Goal: Task Accomplishment & Management: Use online tool/utility

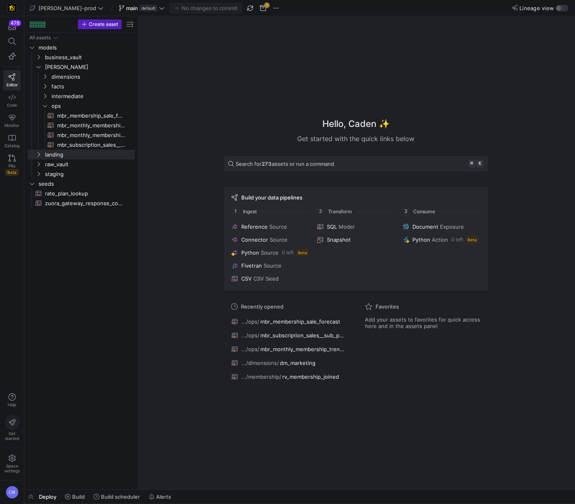
click at [117, 13] on span at bounding box center [141, 8] width 49 height 10
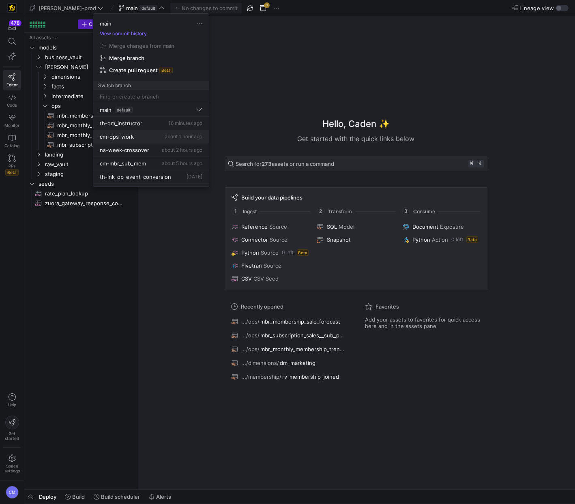
click at [141, 139] on div "cm-ops_work about 1 hour ago" at bounding box center [151, 136] width 103 height 6
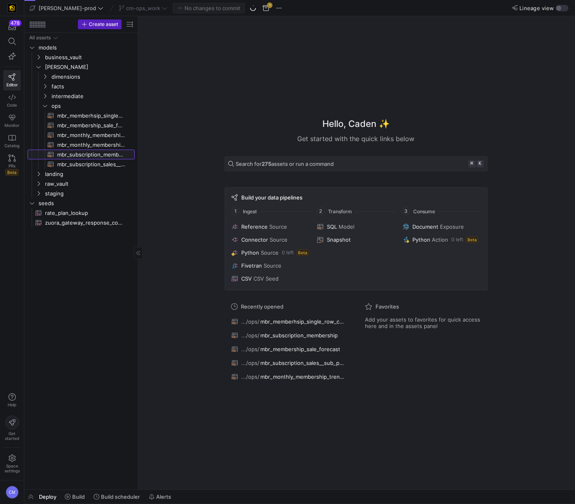
click at [102, 154] on span "mbr_subscription_membership​​​​​​​​​​" at bounding box center [91, 154] width 68 height 9
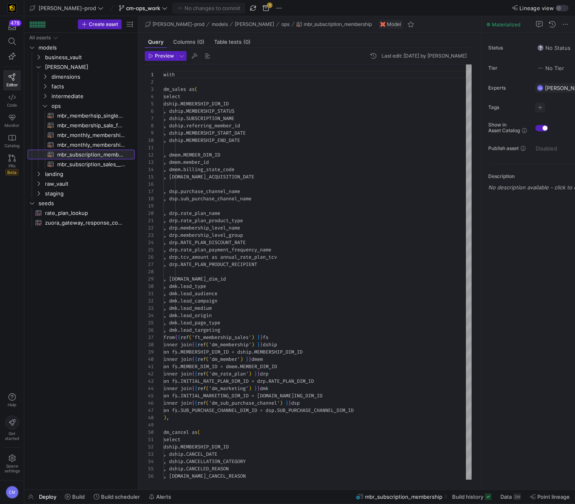
scroll to position [73, 0]
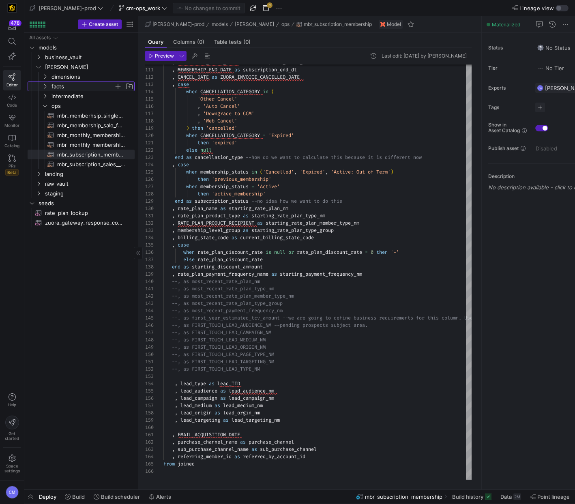
click at [73, 82] on span "facts" at bounding box center [82, 86] width 62 height 9
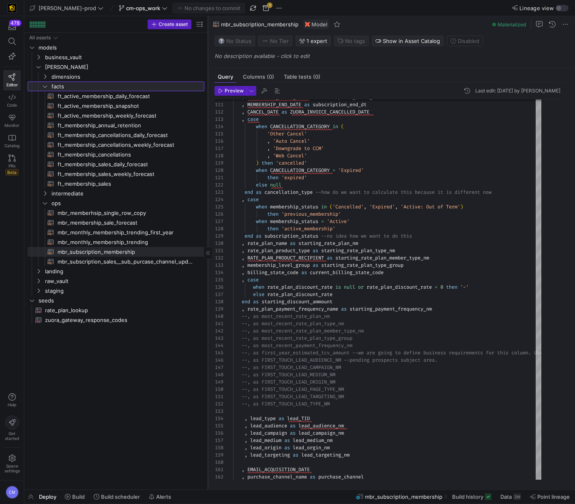
drag, startPoint x: 137, startPoint y: 159, endPoint x: 209, endPoint y: 163, distance: 72.2
click at [208, 163] on div at bounding box center [207, 252] width 0 height 473
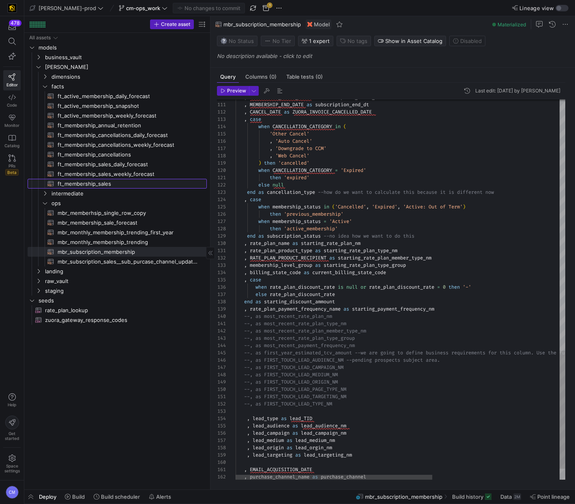
click at [108, 182] on span "ft_membership_sales​​​​​​​​​​" at bounding box center [128, 183] width 140 height 9
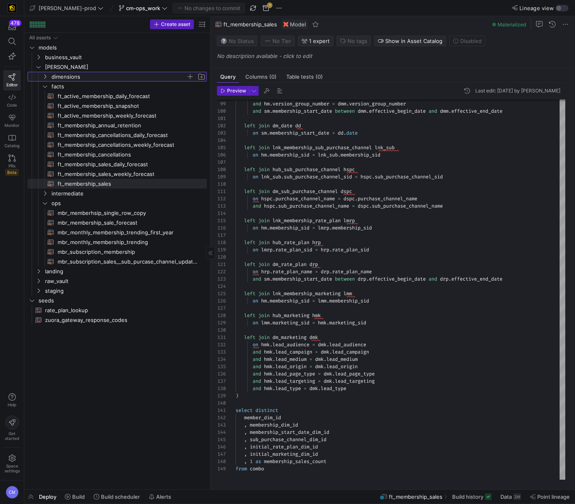
click at [77, 74] on span "dimensions" at bounding box center [118, 76] width 135 height 9
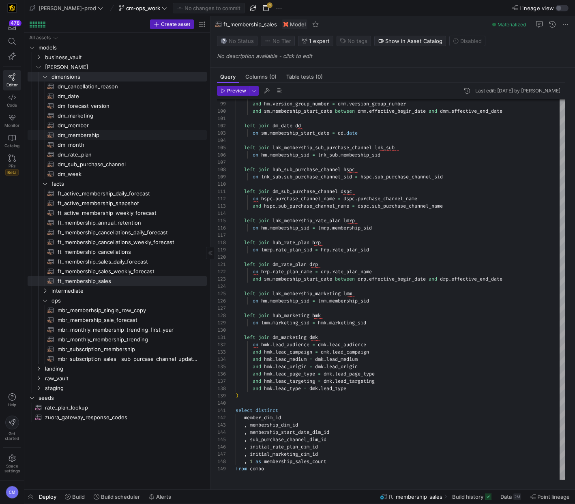
click at [115, 133] on span "dm_membership​​​​​​​​​​" at bounding box center [128, 134] width 140 height 9
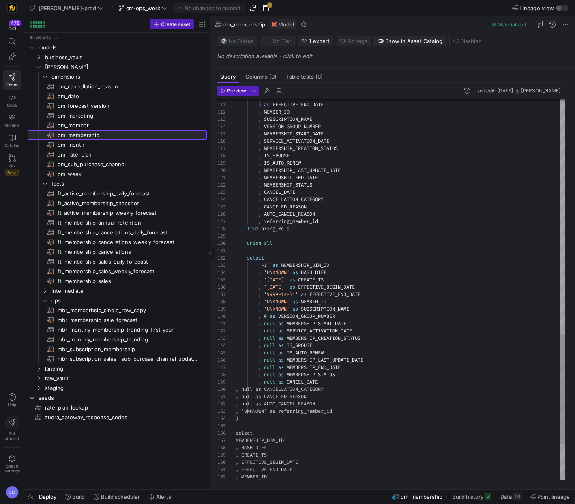
scroll to position [73, 0]
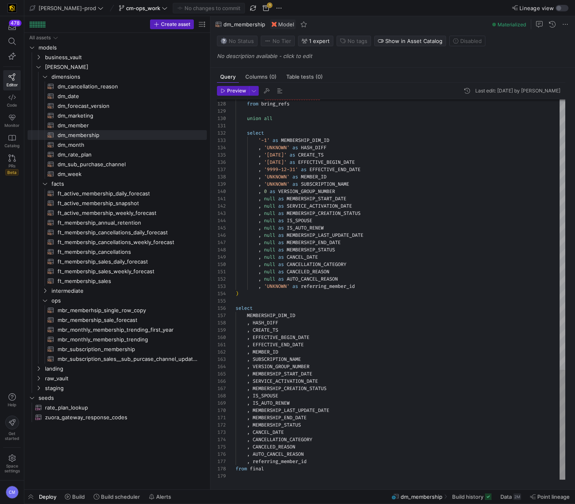
type textarea ", null as MEMBERSHIP_START_DATE , null as SERVICE_ACTIVATION_DATE , null as MEM…"
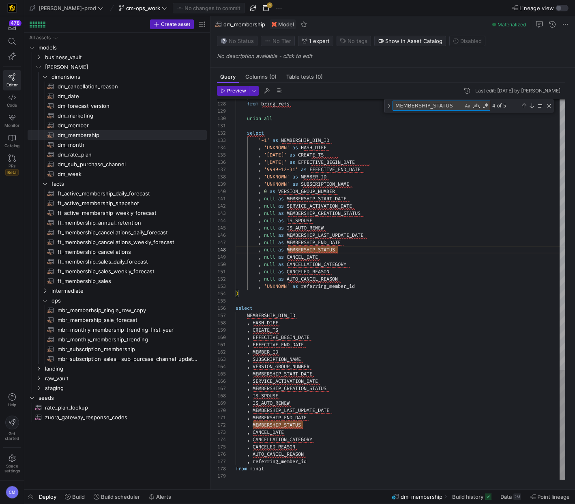
type textarea "a"
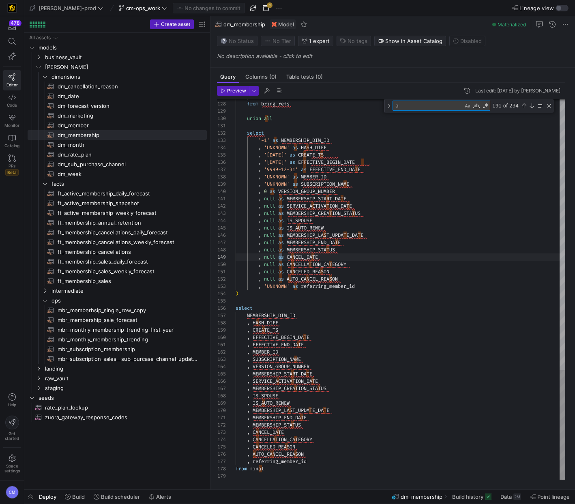
type textarea "when lag(DATE(sm.LAST_UPDATE_DTS)) OVER (PARTITION BY sm.MEMBERSHIP_SID ORDER B…"
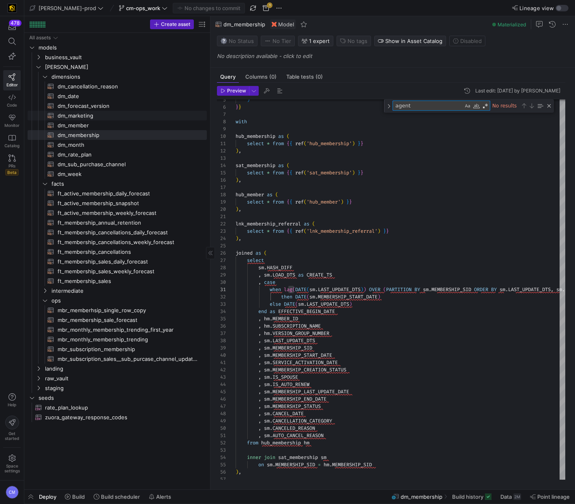
type textarea "agent"
click at [110, 118] on span "dm_marketing​​​​​​​​​​" at bounding box center [128, 115] width 140 height 9
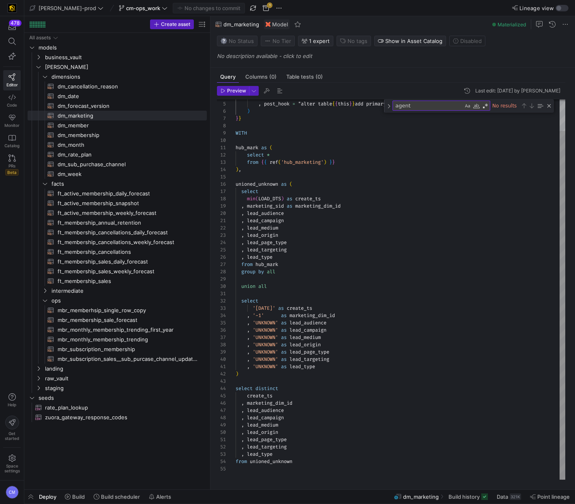
type textarea ", lead_medium , lead_origin , lead_page_type , lead_targeting , lead_type from …"
click at [418, 243] on div ", post_hook = "alter table { { this } } add primary key ( marketing_dim_id ) ;"…" at bounding box center [399, 272] width 329 height 415
type textarea "a"
type textarea "select '[DATE]' as create_ts , '-1' as marketing_dim_id , 'UNKNOWN' as lead_aud…"
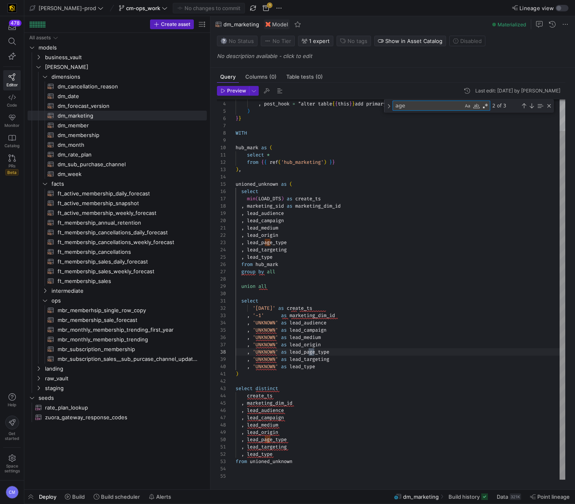
scroll to position [73, 82]
type textarea "agengt"
click at [421, 312] on div ", post_hook = "alter table { { this } } add primary key ( marketing_dim_id ) ;"…" at bounding box center [399, 272] width 329 height 415
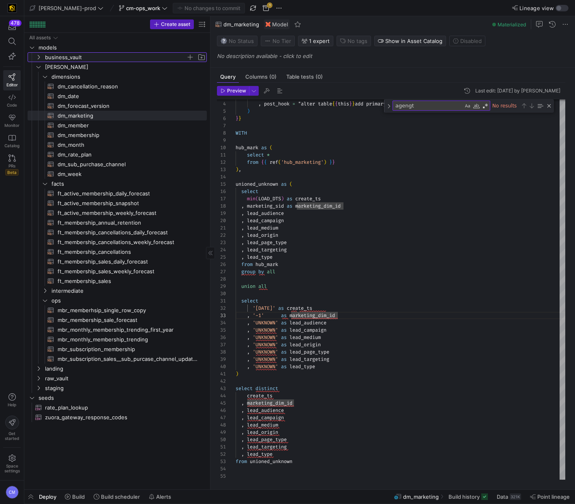
click at [71, 58] on span "business_vault" at bounding box center [115, 57] width 141 height 9
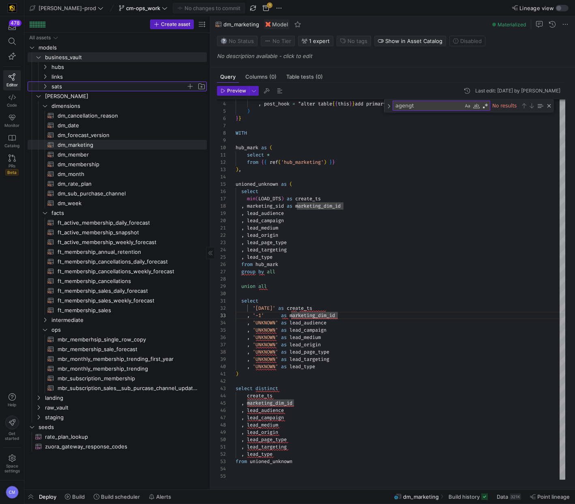
click at [71, 85] on span "sats" at bounding box center [118, 86] width 135 height 9
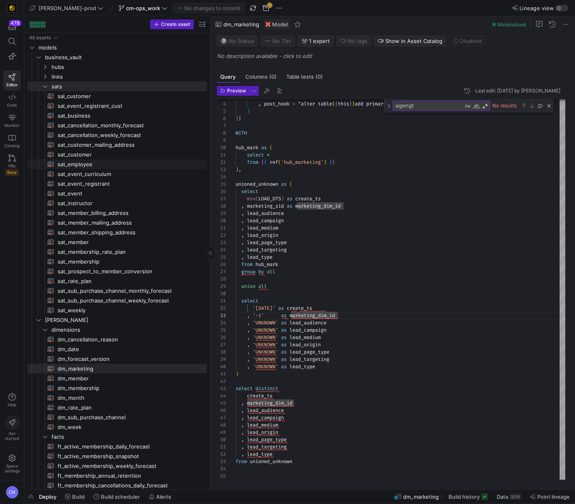
click at [81, 162] on span "sat_employee​​​​​​​​​​" at bounding box center [128, 164] width 140 height 9
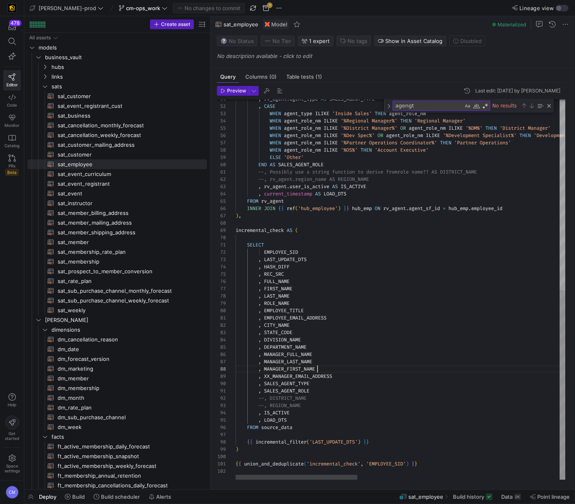
scroll to position [51, 82]
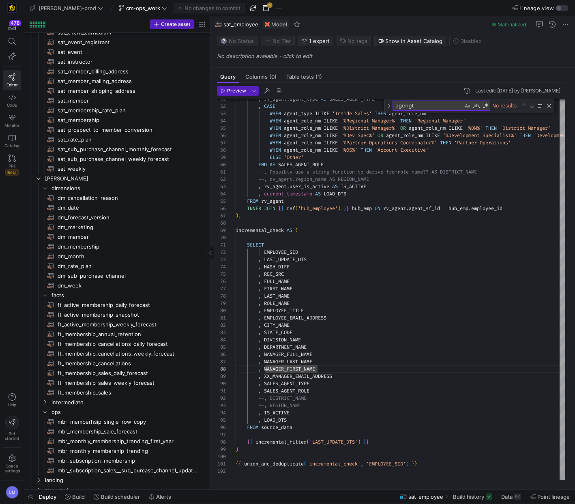
scroll to position [173, 0]
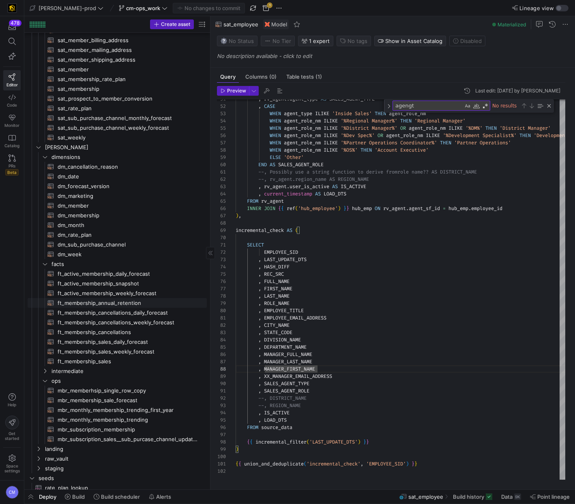
click at [139, 304] on span "ft_membership_annual_retention​​​​​​​​​​" at bounding box center [128, 302] width 140 height 9
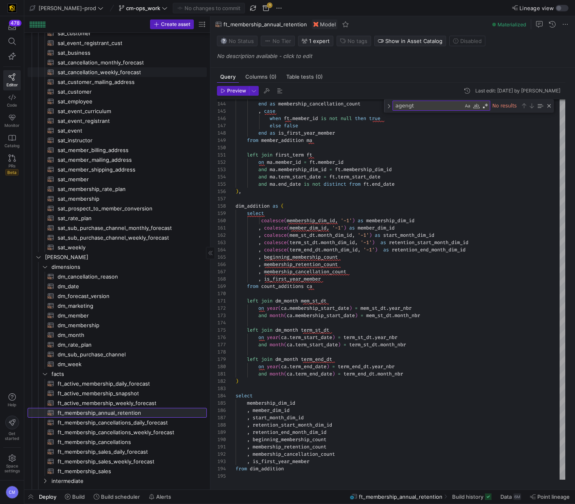
scroll to position [62, 0]
click at [106, 103] on span "sat_employee​​​​​​​​​​" at bounding box center [128, 102] width 140 height 9
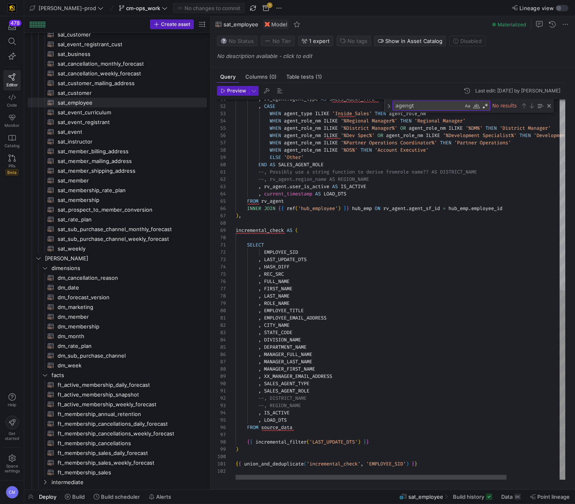
type textarea "SELECT EMPLOYEE_SID , LAST_UPDATE_DTS , HASH_DIFF , REC_SRC , FULL_NAME , FIRST…"
click at [450, 241] on div ", rv_agent . agent_type AS SALES_AGENT_TYPE , CASE WHEN agent_type ILIKE 'Insid…" at bounding box center [431, 98] width 393 height 762
type textarea "SELECT"
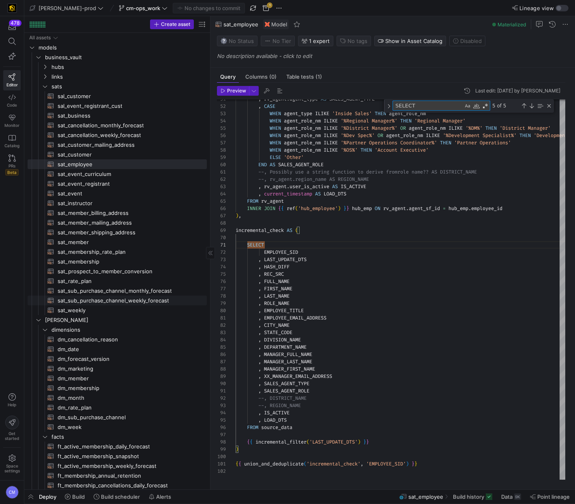
scroll to position [0, 0]
click at [82, 88] on span "sats" at bounding box center [118, 86] width 135 height 9
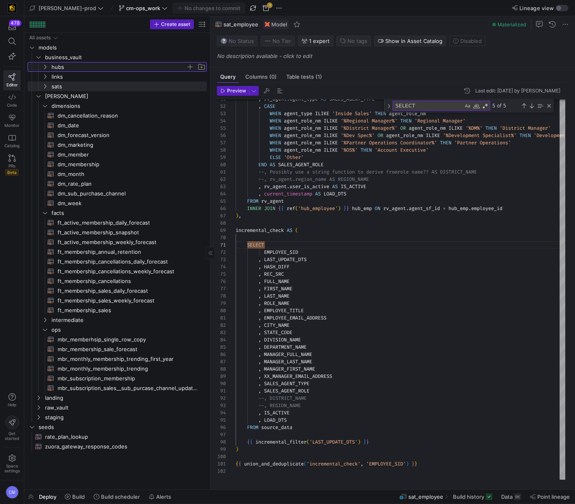
click at [83, 71] on span "hubs" at bounding box center [118, 66] width 135 height 9
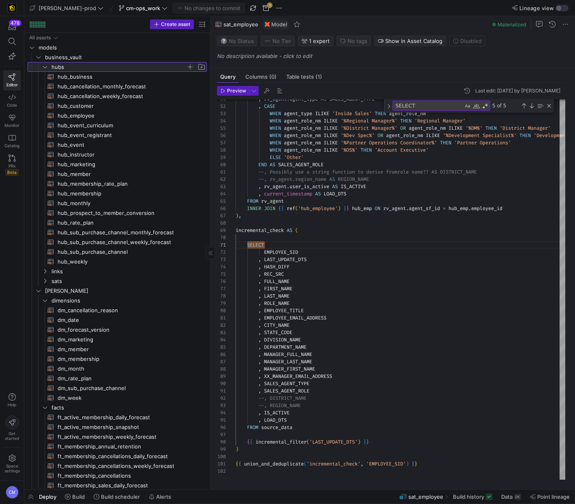
click at [84, 68] on span "hubs" at bounding box center [118, 66] width 135 height 9
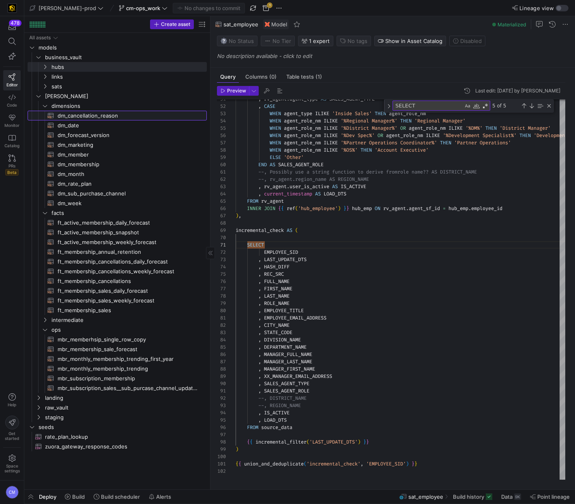
click at [98, 117] on span "dm_cancellation_reason​​​​​​​​​​" at bounding box center [128, 115] width 140 height 9
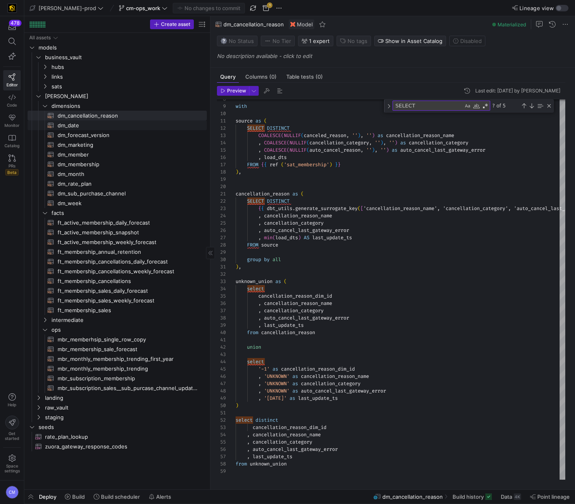
click at [117, 122] on span "dm_date​​​​​​​​​​" at bounding box center [128, 125] width 140 height 9
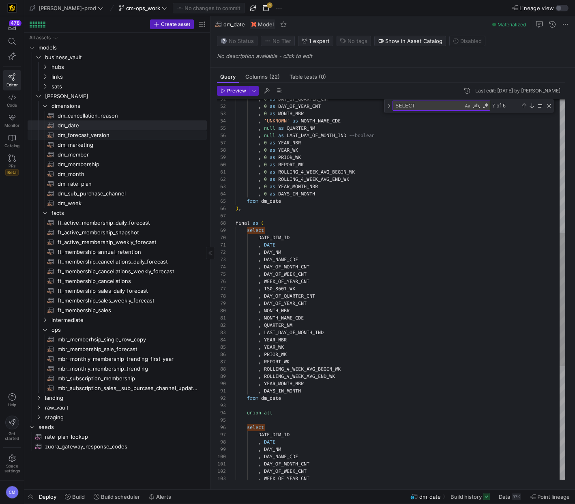
click at [119, 134] on span "dm_forecast_version​​​​​​​​​​" at bounding box center [128, 134] width 140 height 9
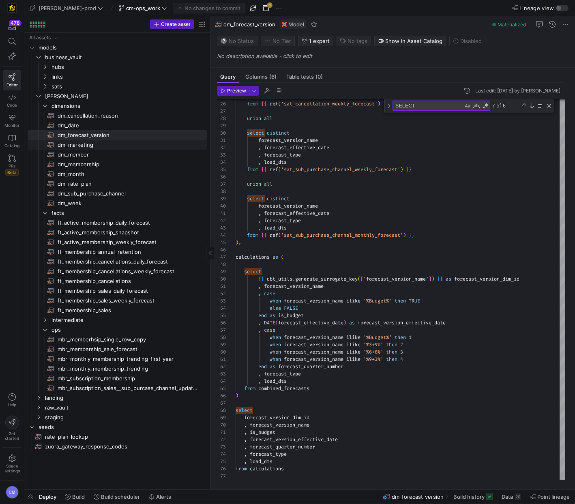
click at [118, 142] on span "dm_marketing​​​​​​​​​​" at bounding box center [128, 144] width 140 height 9
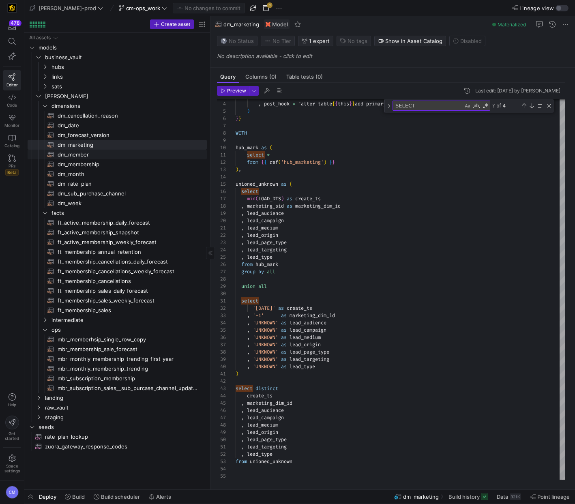
click at [120, 152] on span "dm_member​​​​​​​​​​" at bounding box center [128, 154] width 140 height 9
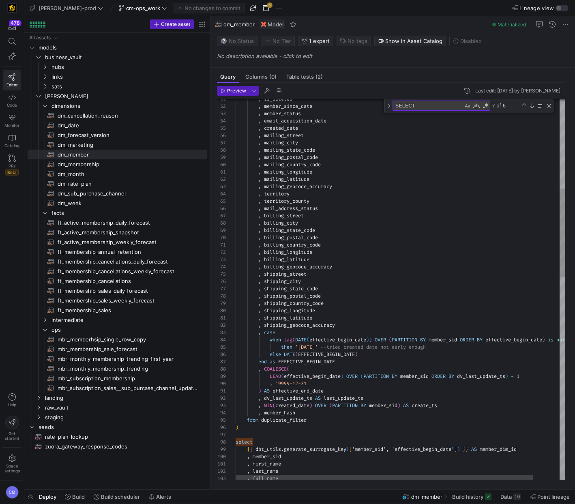
type textarea ", billing_country_code , billing_longitude , billing_latitude , billing_geocode…"
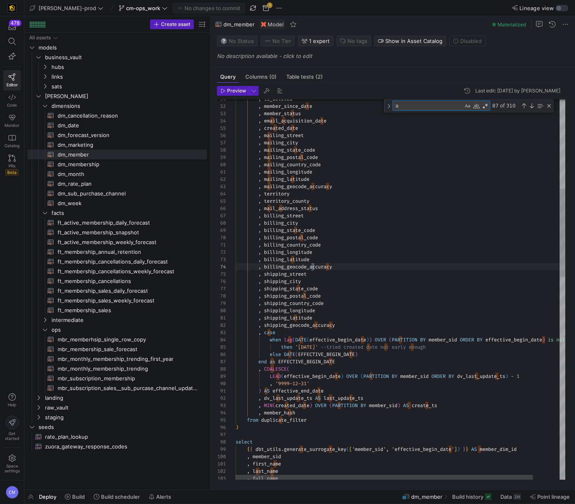
type textarea "ag"
type textarea ", shipping_latitude , shipping_geocode_accuracy , case when lag(DATE(effective_…"
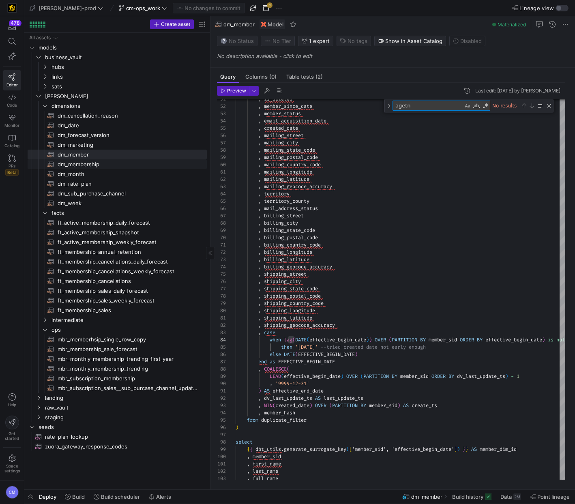
type textarea "agetn"
click at [81, 162] on span "dm_membership​​​​​​​​​​" at bounding box center [128, 164] width 140 height 9
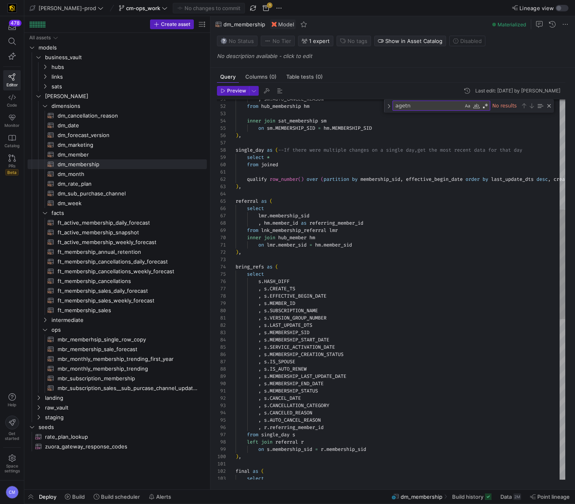
type textarea "qualify row_number() over (partition by membership_sid, effective_begin_date or…"
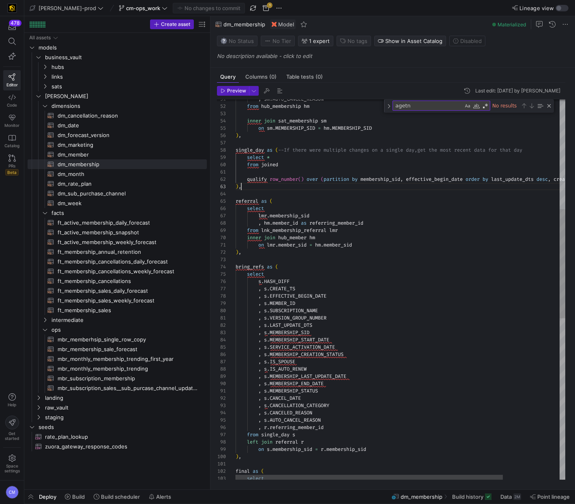
scroll to position [15, 6]
click at [402, 184] on div ", sm . AUTO_CANCEL_REASON from hub_membership hm inner join sat_membership sm o…" at bounding box center [434, 379] width 399 height 1324
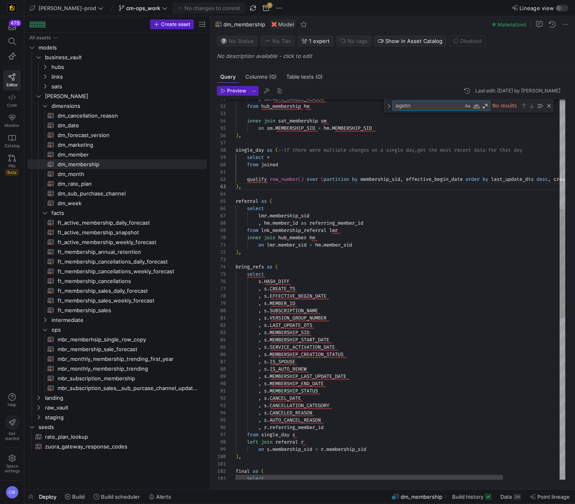
type textarea "a"
type textarea "when lag(DATE(sm.LAST_UPDATE_DTS)) OVER (PARTITION BY sm.MEMBERSHIP_SID ORDER B…"
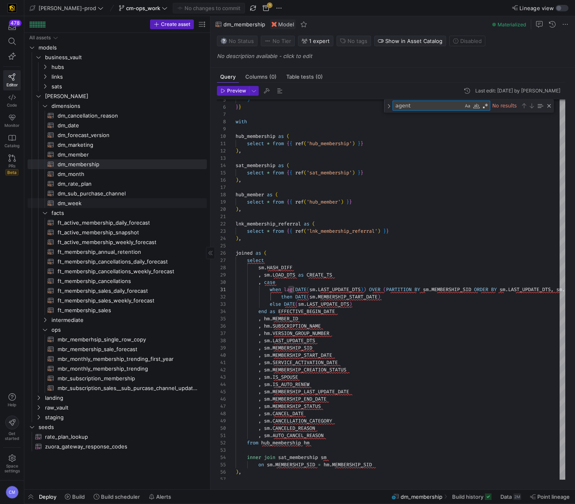
type textarea "agent"
click at [124, 198] on link "dm_week​​​​​​​​​​" at bounding box center [117, 203] width 179 height 10
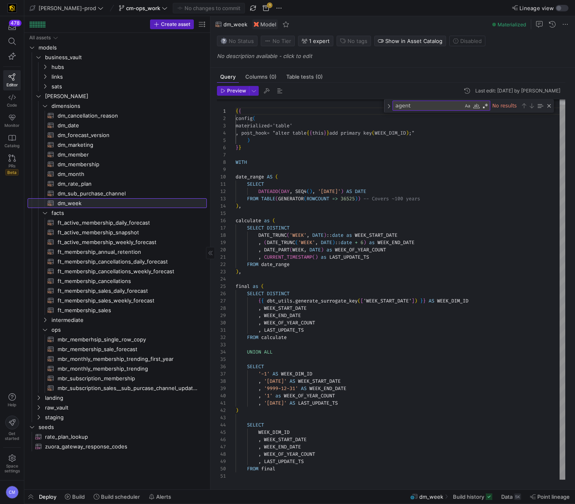
scroll to position [73, 0]
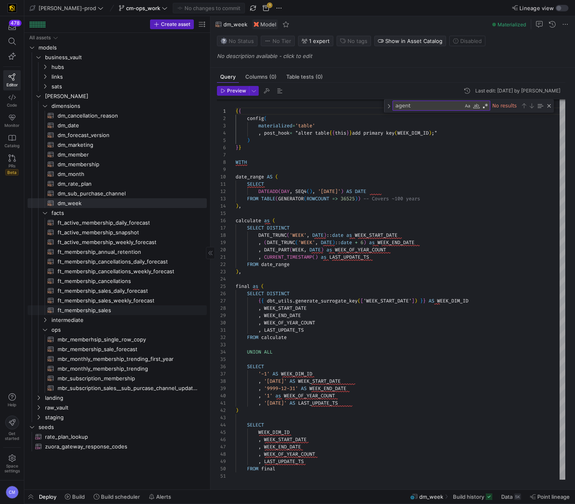
click at [109, 308] on span "ft_membership_sales​​​​​​​​​​" at bounding box center [128, 310] width 140 height 9
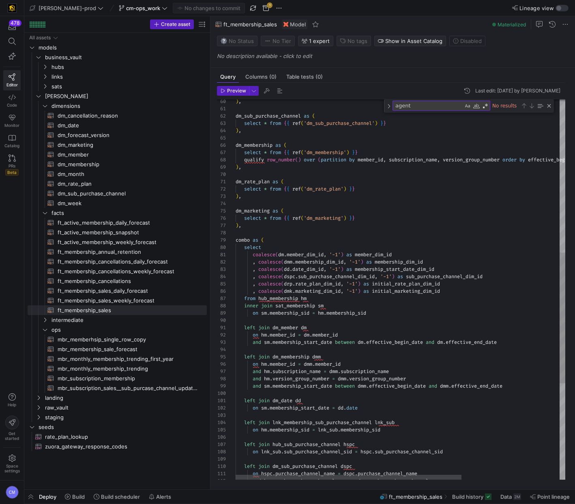
type textarea "dm_rate_plan as ( select * from {{ ref('dm_rate_plan') }} ), dm_marketing as ( …"
click at [334, 214] on div ") , dm_sub_purchase_channel as ( select * from { { ref ( 'dm_sub_purchase_chann…" at bounding box center [471, 206] width 472 height 1105
click at [121, 11] on span at bounding box center [143, 8] width 52 height 10
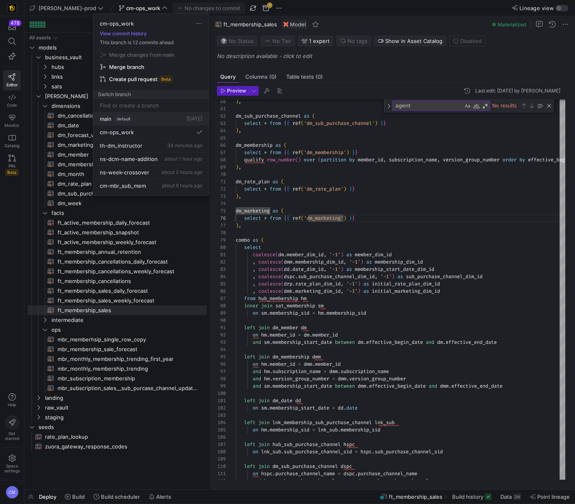
click at [128, 120] on span "default" at bounding box center [124, 118] width 18 height 6
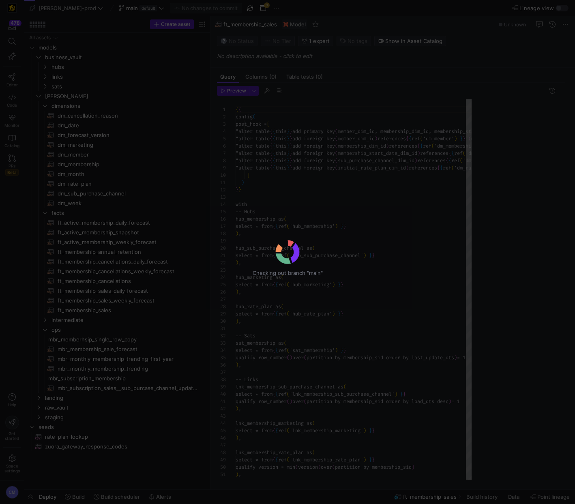
scroll to position [44, 0]
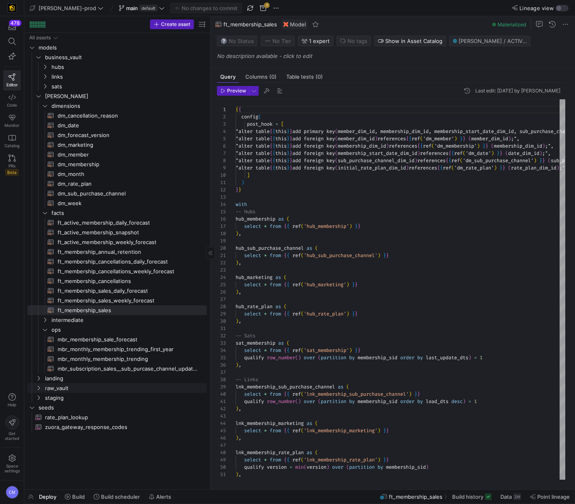
click at [90, 383] on link "raw_vault" at bounding box center [117, 388] width 179 height 10
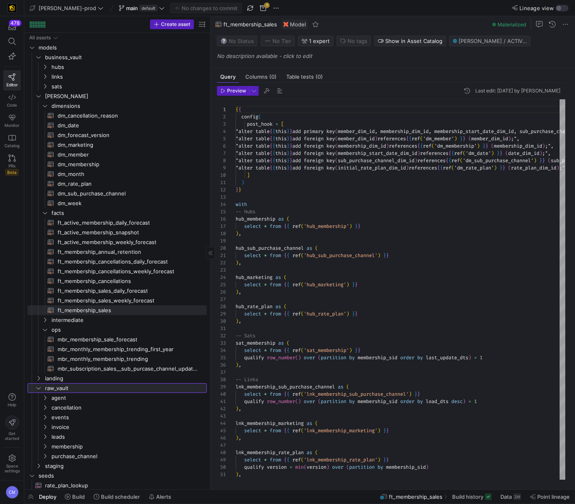
scroll to position [11, 0]
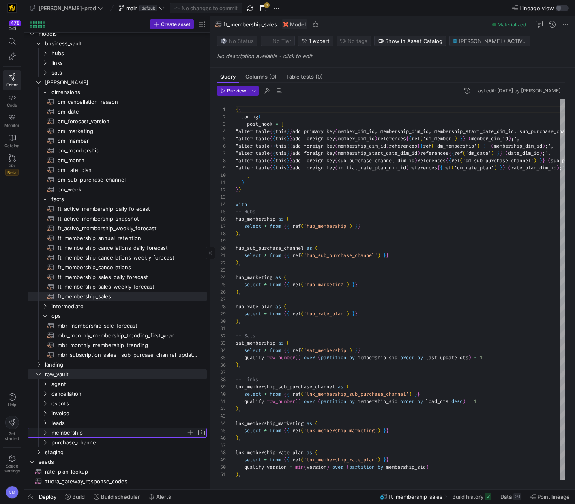
click at [64, 434] on span "membership" at bounding box center [118, 432] width 135 height 9
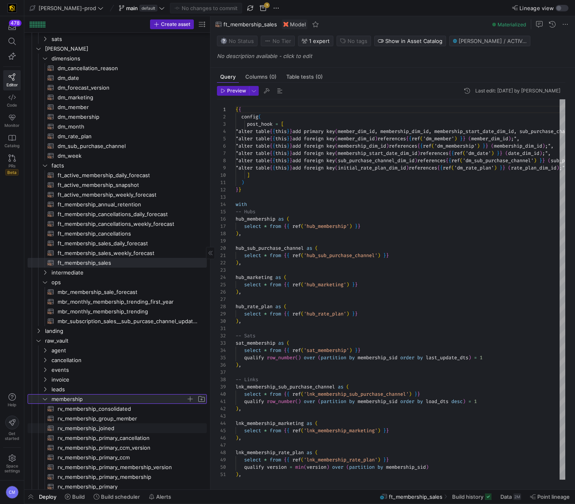
scroll to position [49, 0]
click at [105, 404] on span "rv_membership_consolidated​​​​​​​​​​" at bounding box center [128, 407] width 140 height 9
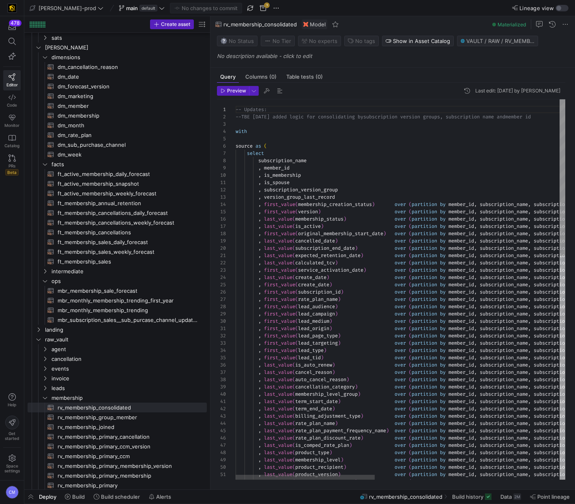
scroll to position [15, 143]
type textarea "by member_id, subscription_name, subscription_version_group, is_spouse order by…"
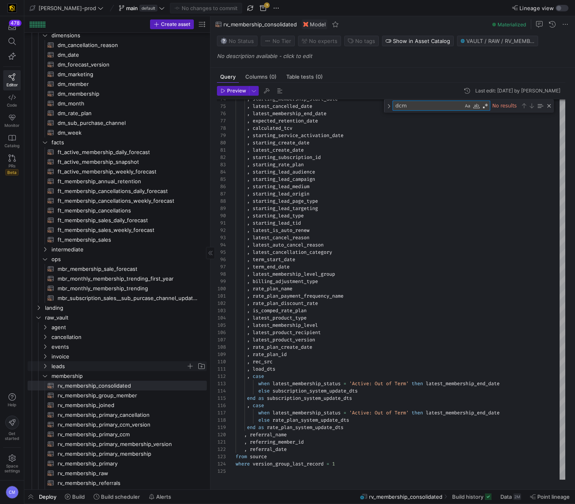
scroll to position [72, 0]
type textarea "dcm"
click at [113, 404] on span "rv_membership_joined​​​​​​​​​​" at bounding box center [128, 403] width 140 height 9
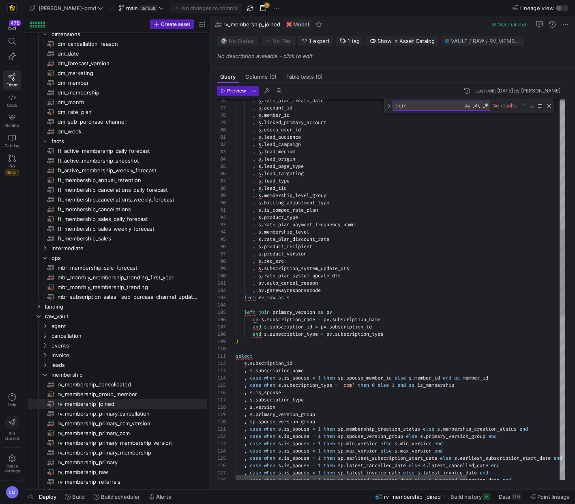
type textarea "select s.subscription_id , s.subscription_name , case when [DOMAIN_NAME]_spouse…"
click at [348, 395] on div ", s . rate_plan_create_date , s . account_id , s . member_id , s . linked_prima…" at bounding box center [465, 366] width 461 height 1673
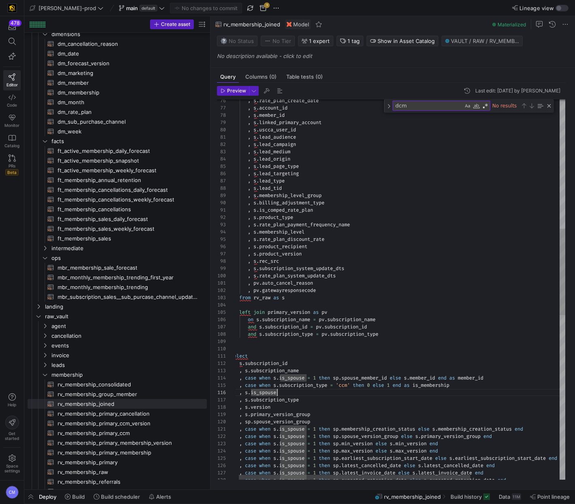
type textarea "is_spouse"
type textarea ", case when [DOMAIN_NAME]_spouse = 1 then sp.membership_creation_status else s.…"
type textarea "dcm"
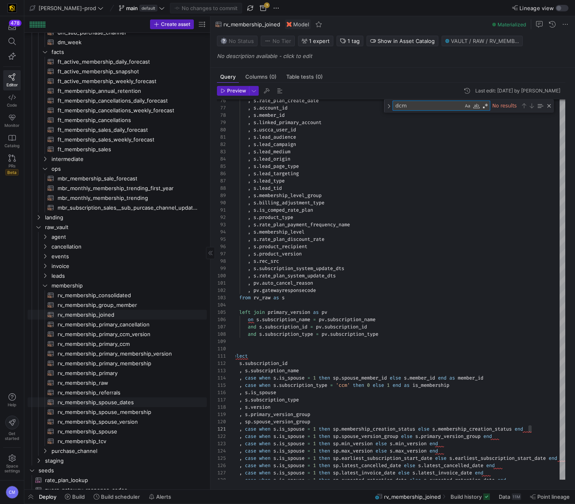
scroll to position [169, 0]
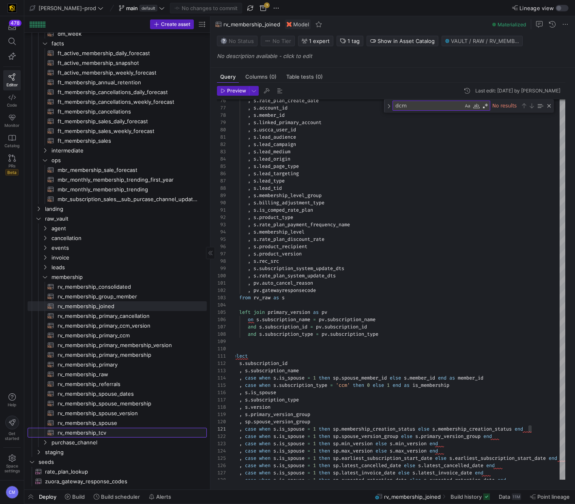
click at [122, 430] on span "rv_membership_tcv​​​​​​​​​​" at bounding box center [128, 432] width 140 height 9
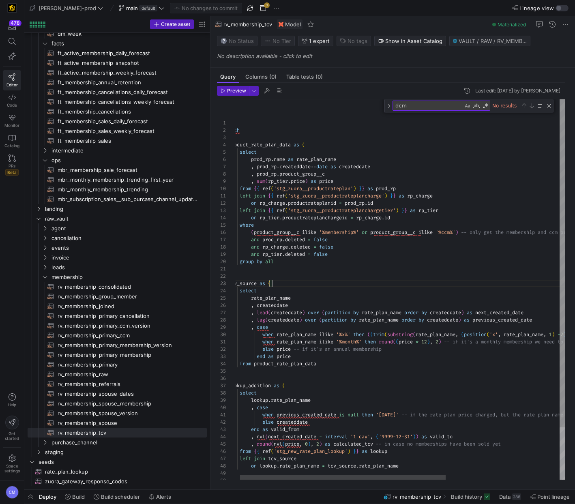
click at [395, 281] on div "prod_rp . name as rate_plan_name , prod_rp . createddate :: date as createddate…" at bounding box center [487, 319] width 519 height 440
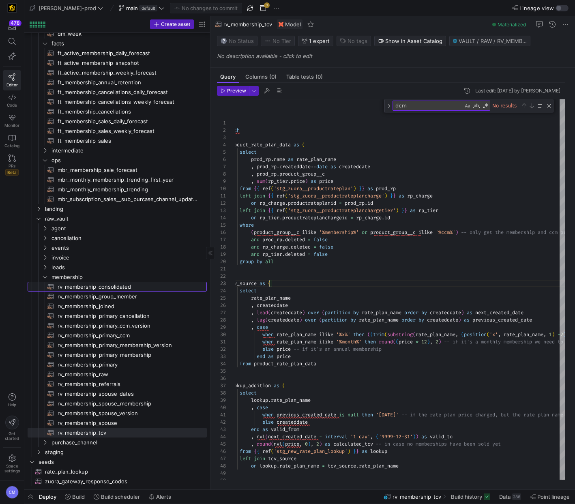
click at [125, 288] on span "rv_membership_consolidated​​​​​​​​​​" at bounding box center [128, 286] width 140 height 9
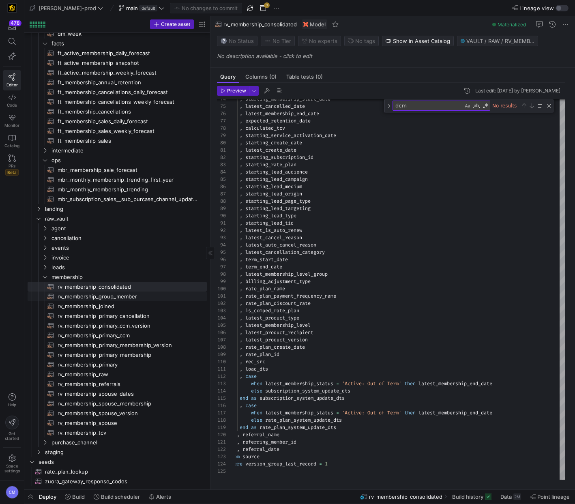
click at [120, 297] on span "rv_membership_group_member​​​​​​​​​​" at bounding box center [128, 296] width 140 height 9
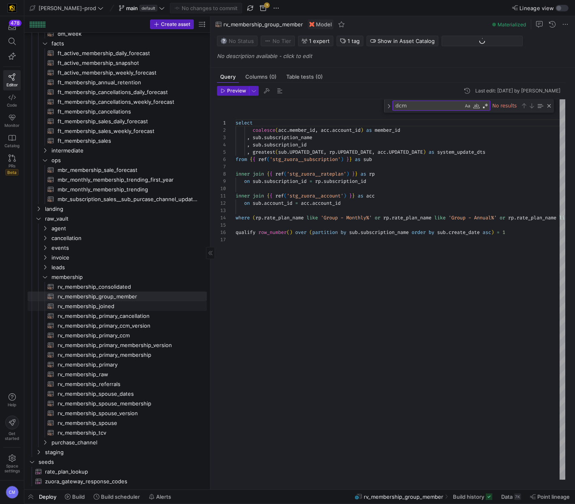
click at [120, 305] on span "rv_membership_joined​​​​​​​​​​" at bounding box center [128, 305] width 140 height 9
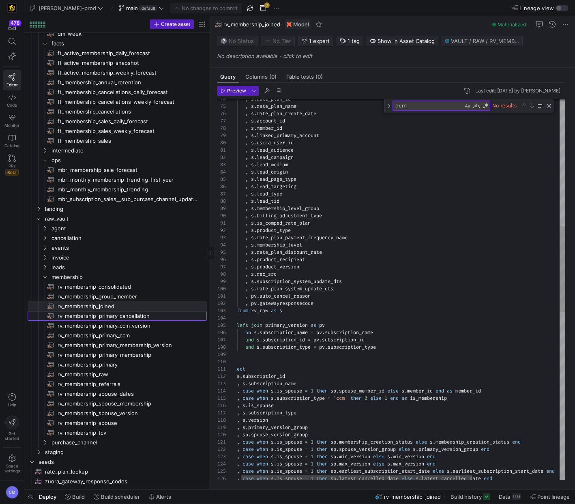
click at [127, 318] on span "rv_membership_primary_cancellation​​​​​​​​​​" at bounding box center [128, 315] width 140 height 9
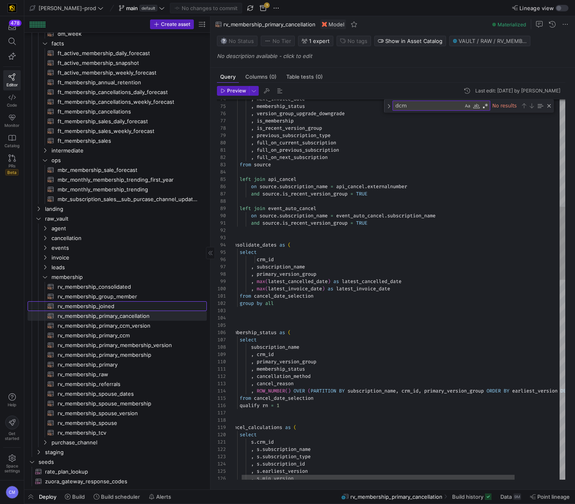
click at [126, 302] on span "rv_membership_joined​​​​​​​​​​" at bounding box center [128, 305] width 140 height 9
type textarea "-- Notes: This section of the lineage is to set the SpouseID as MemberID. -- La…"
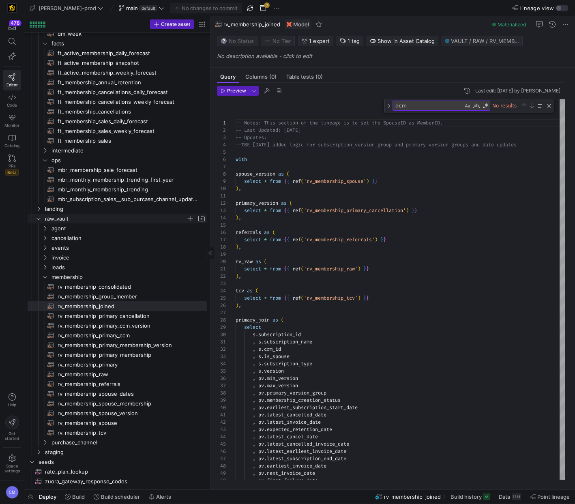
click at [66, 219] on span "raw_vault" at bounding box center [115, 218] width 141 height 9
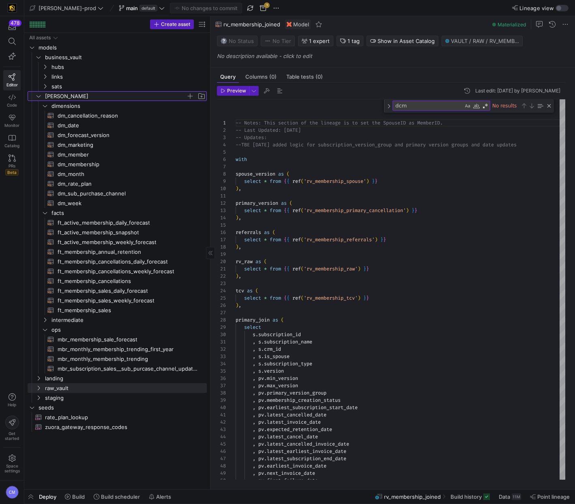
click at [71, 96] on span "[PERSON_NAME]" at bounding box center [115, 96] width 141 height 9
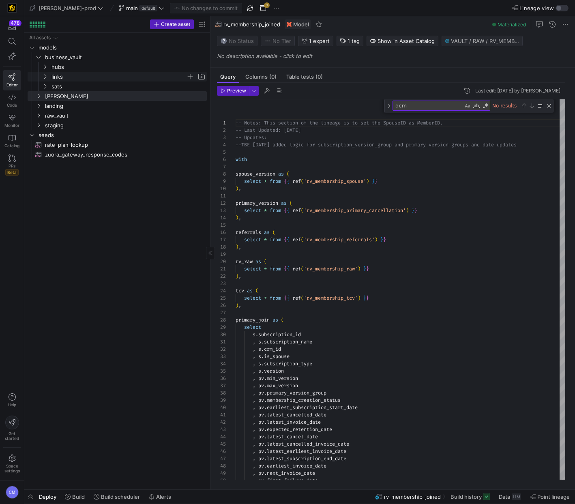
click at [77, 79] on span "links" at bounding box center [118, 76] width 135 height 9
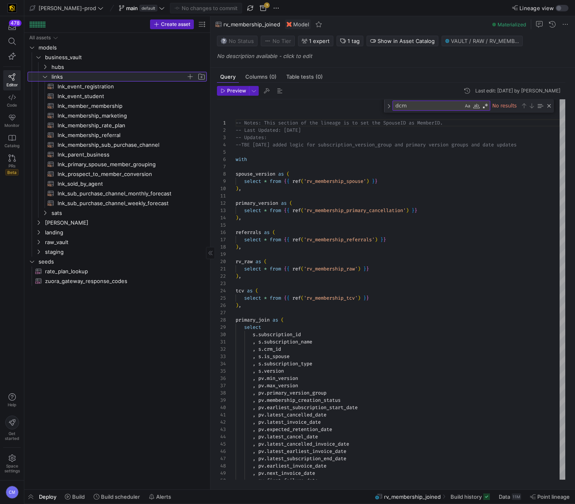
click at [46, 76] on icon at bounding box center [45, 76] width 6 height 5
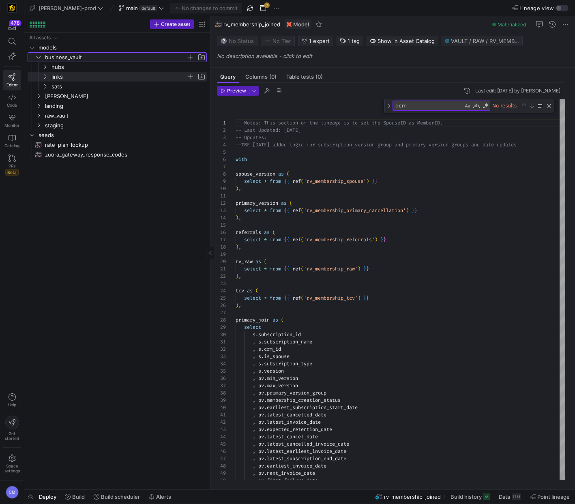
click at [45, 60] on span "business_vault" at bounding box center [115, 57] width 141 height 9
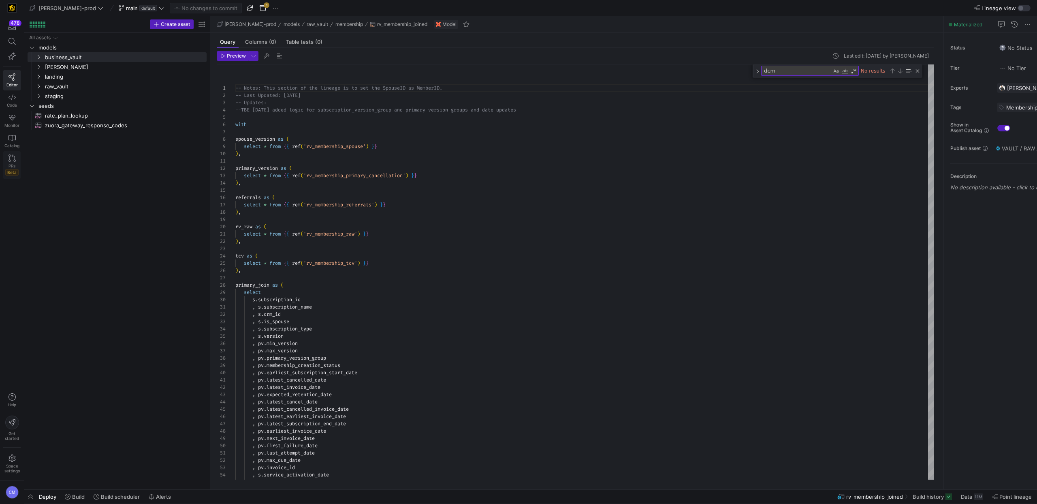
click at [12, 171] on span "Beta" at bounding box center [11, 172] width 13 height 6
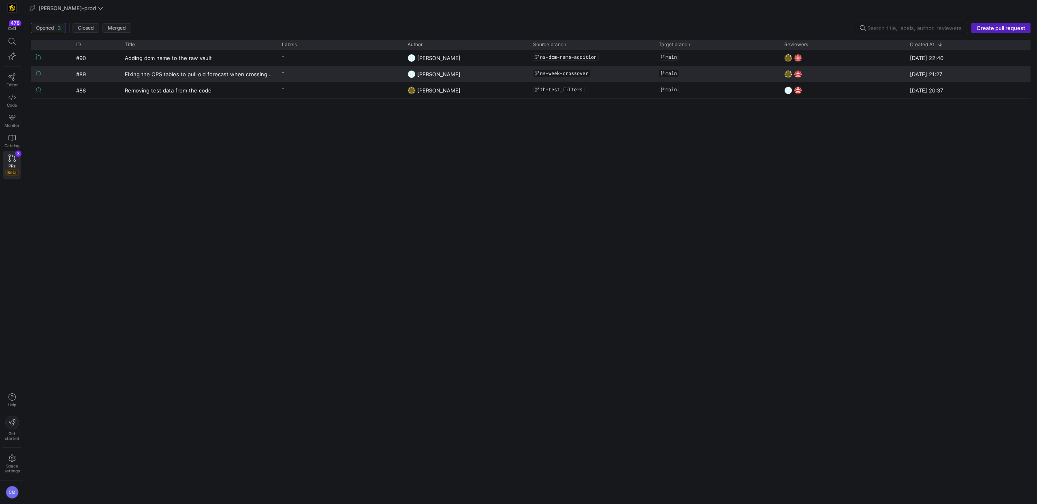
click at [347, 71] on y42-pull-request-list-view-label-cell-renderer "-" at bounding box center [340, 72] width 116 height 12
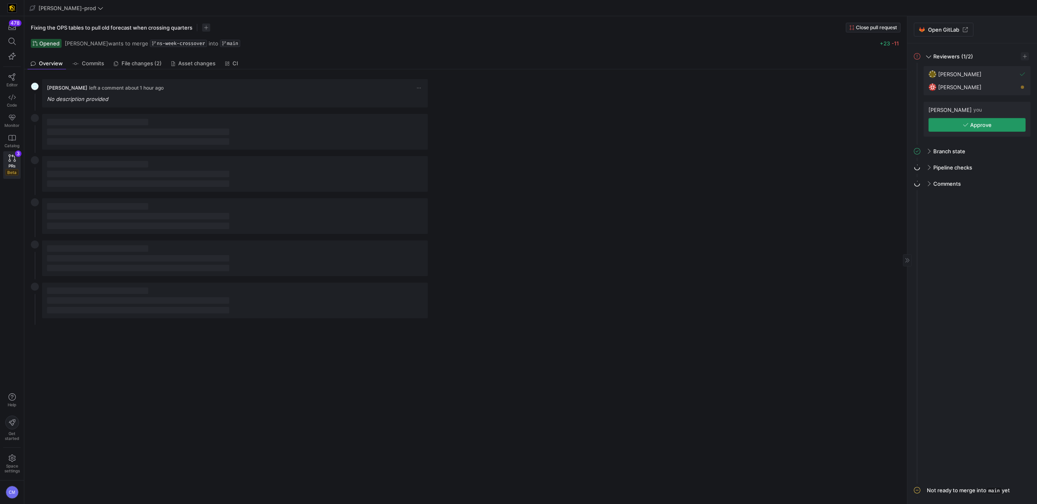
click at [574, 126] on span "Approve" at bounding box center [980, 125] width 21 height 6
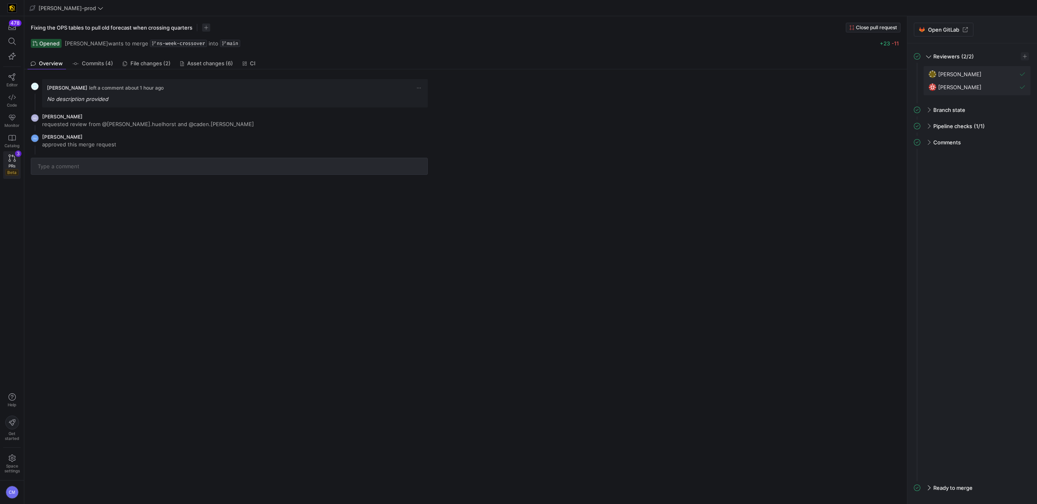
click at [7, 157] on link "PRs Beta 3" at bounding box center [11, 165] width 17 height 28
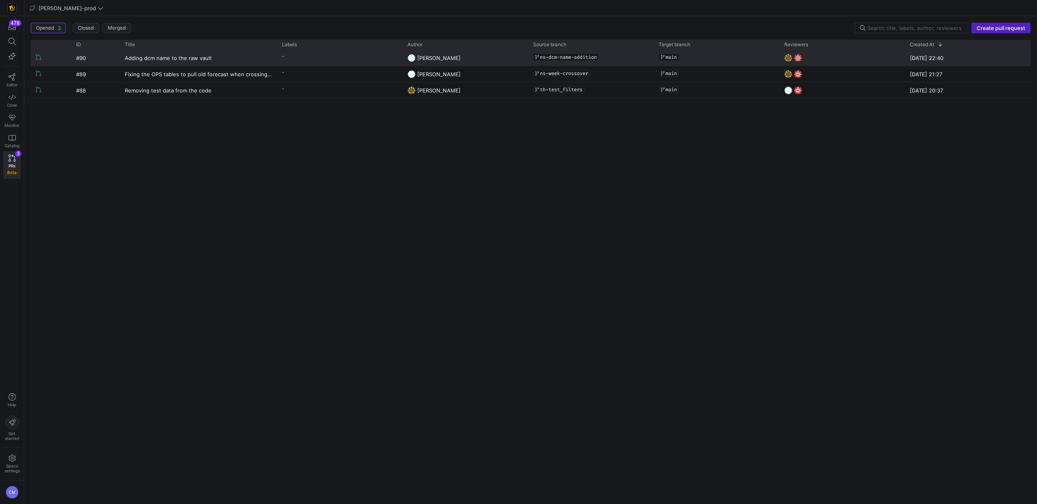
click at [321, 55] on y42-pull-request-list-view-label-cell-renderer "-" at bounding box center [340, 56] width 116 height 12
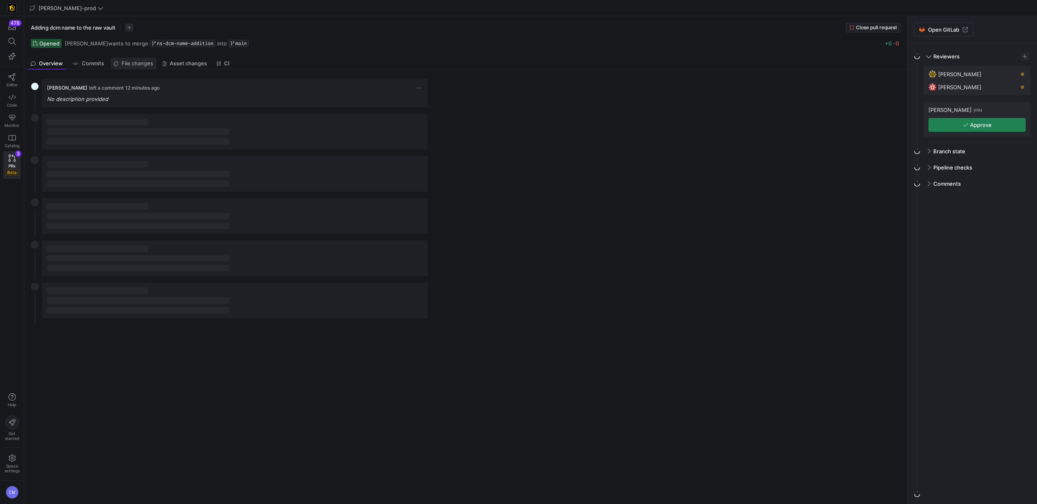
click at [137, 59] on link "File changes" at bounding box center [134, 64] width 46 height 12
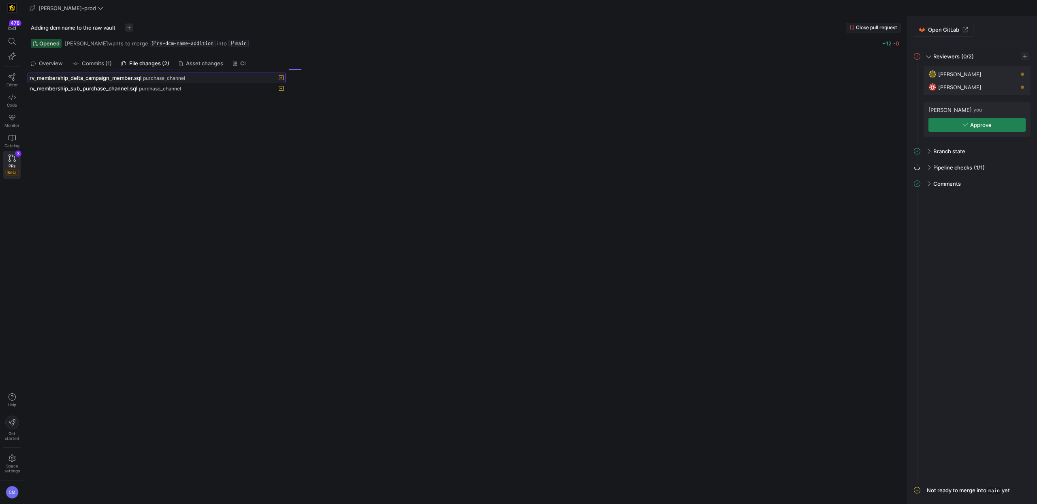
click at [127, 80] on span "rv_membership_delta_campaign_member.sql" at bounding box center [86, 78] width 112 height 6
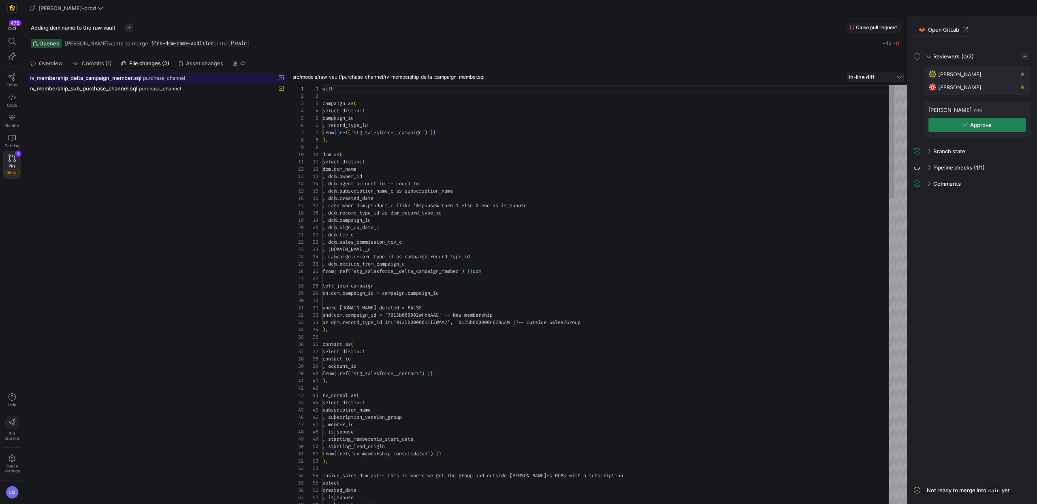
scroll to position [73, 0]
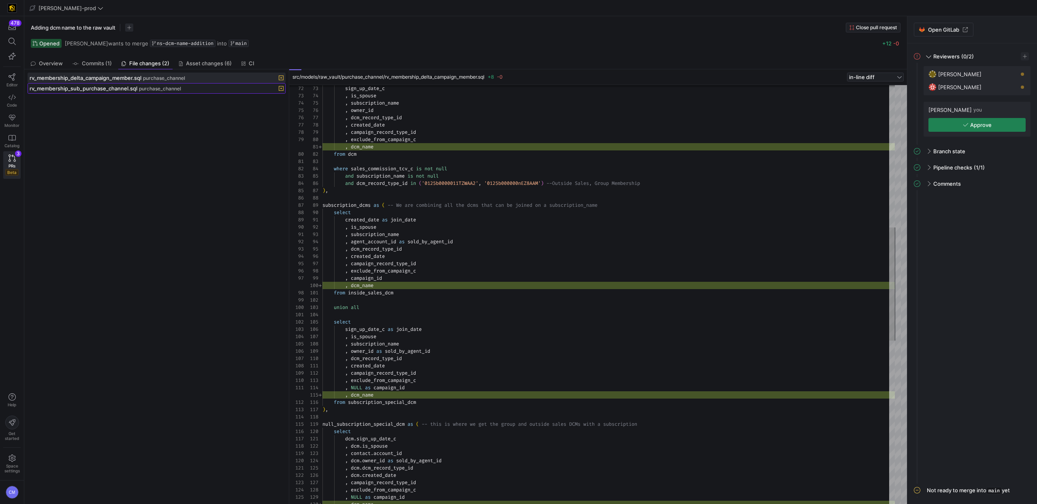
click at [131, 85] on span "rv_membership_sub_purchase_channel.sql" at bounding box center [84, 88] width 108 height 6
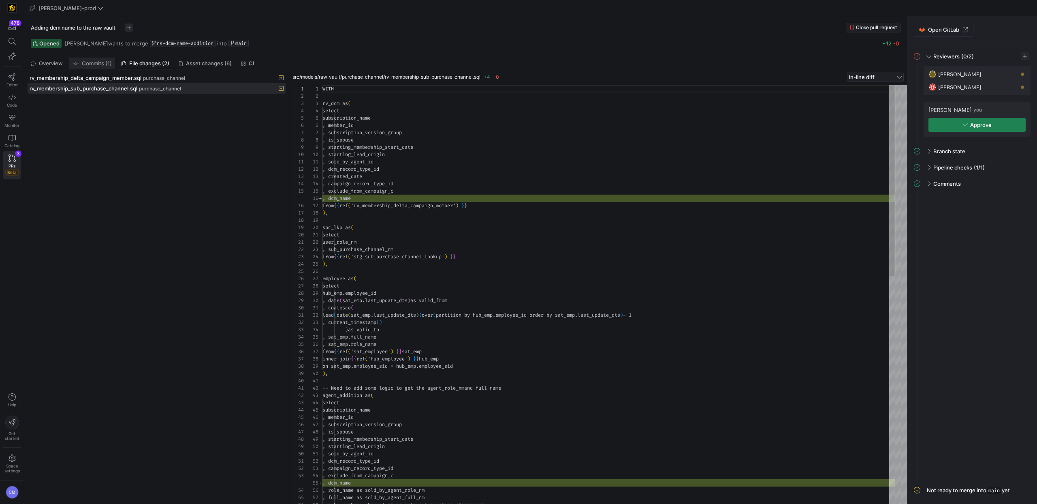
click at [95, 61] on span "Commits (1)" at bounding box center [97, 63] width 30 height 5
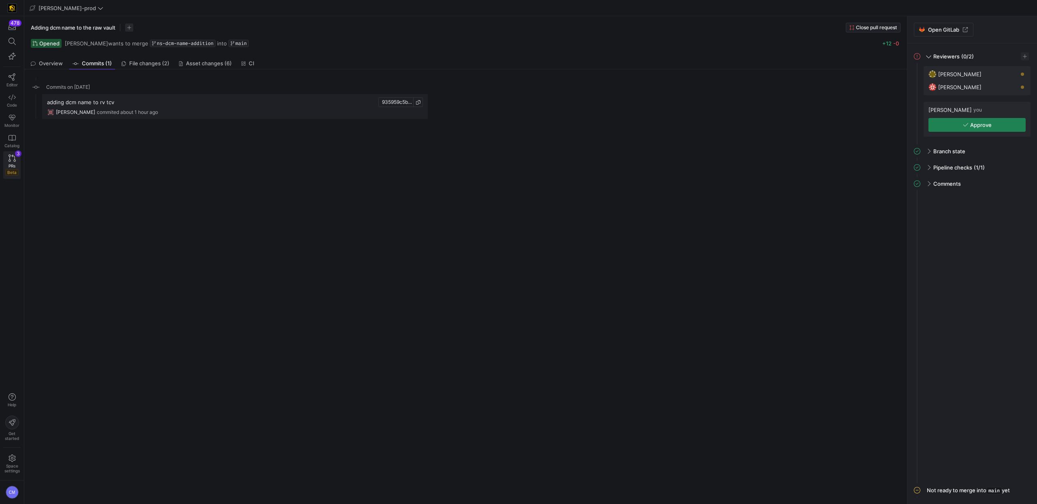
click at [7, 159] on link "PRs Beta 3" at bounding box center [11, 165] width 17 height 28
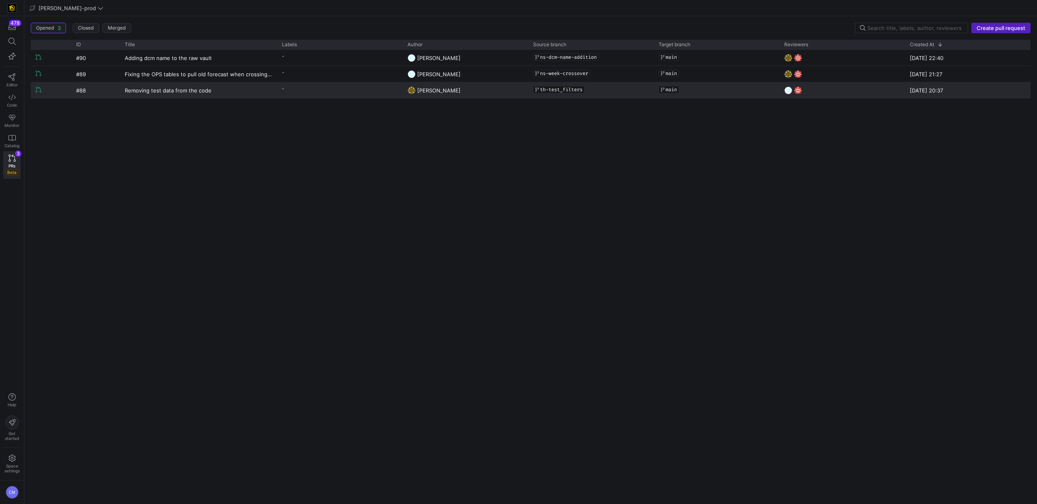
click at [316, 94] on y42-pull-request-list-view-label-cell-renderer "-" at bounding box center [340, 89] width 116 height 12
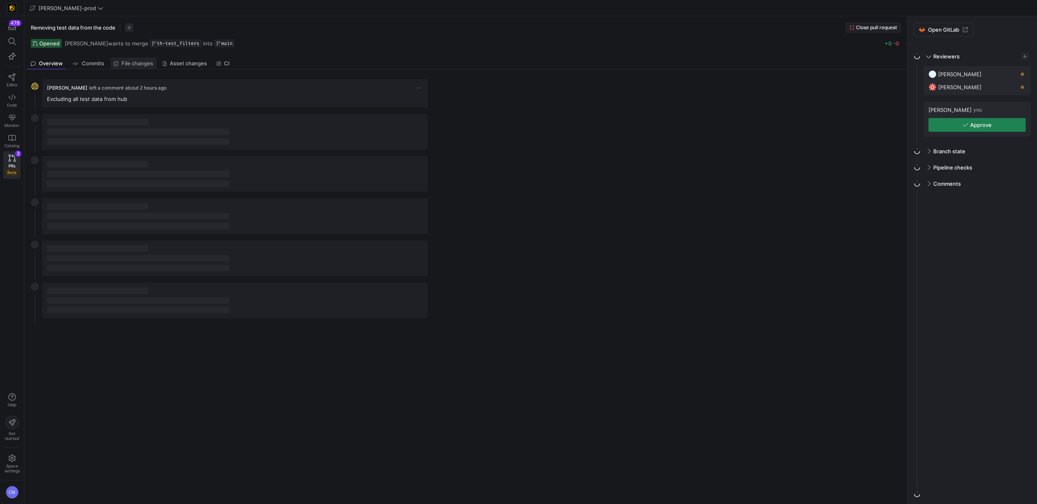
click at [148, 64] on span "File changes" at bounding box center [138, 63] width 32 height 5
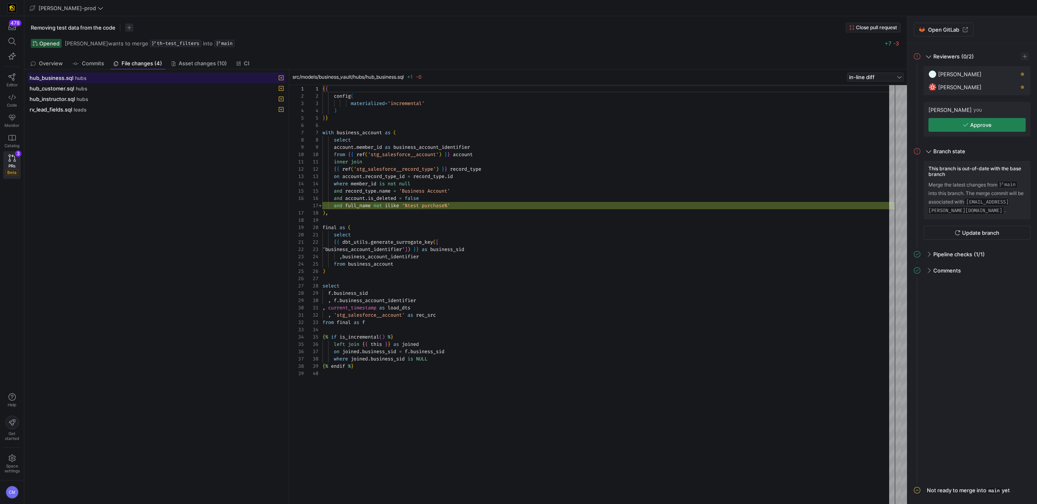
click at [140, 73] on span at bounding box center [156, 78] width 257 height 10
click at [141, 85] on div "hub_customer.sql hubs" at bounding box center [148, 88] width 236 height 6
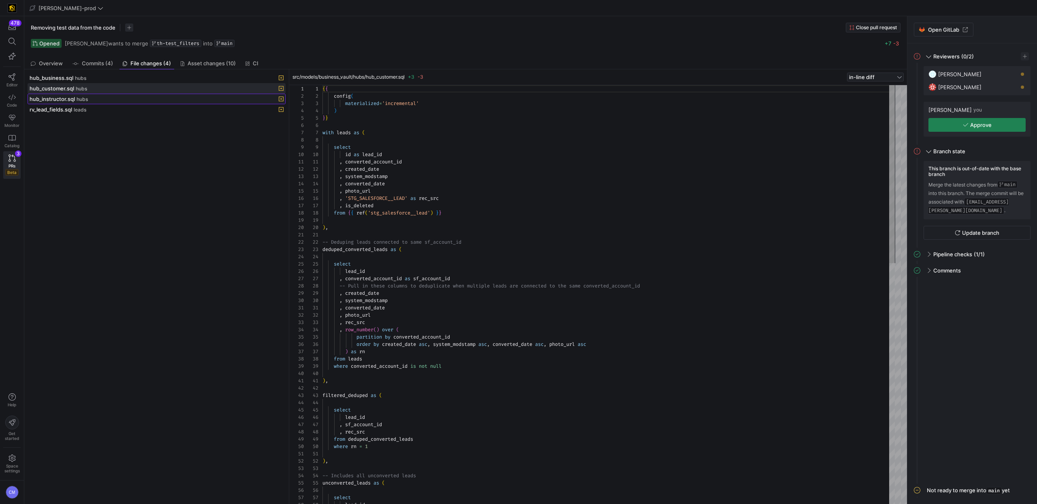
click at [140, 97] on div "hub_instructor.sql hubs" at bounding box center [148, 99] width 236 height 6
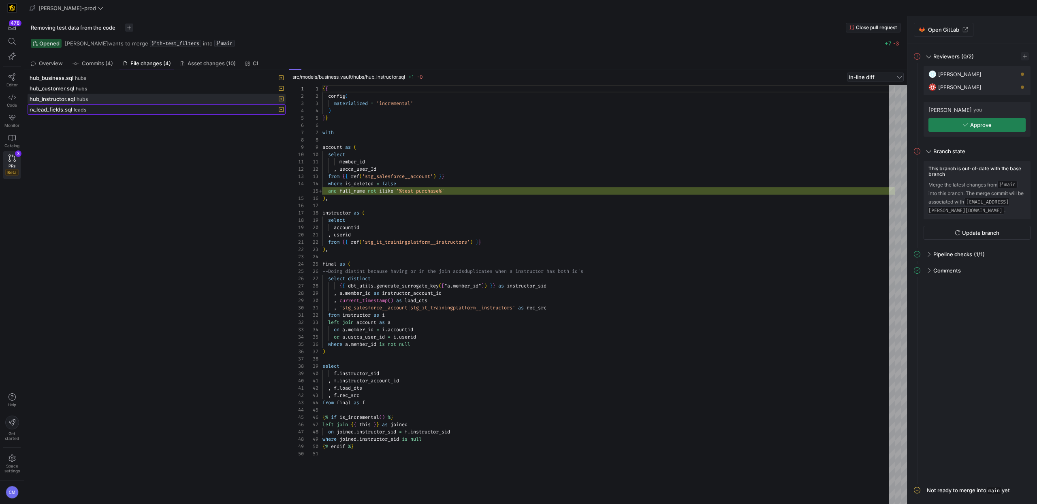
click at [121, 109] on div "rv_lead_fields.sql leads" at bounding box center [148, 109] width 236 height 6
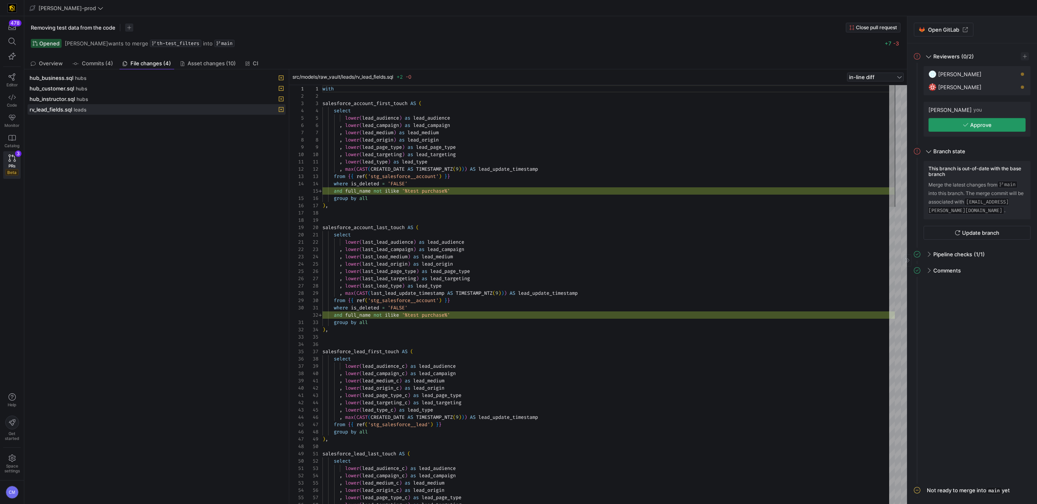
click at [574, 127] on span "Approve" at bounding box center [980, 125] width 21 height 6
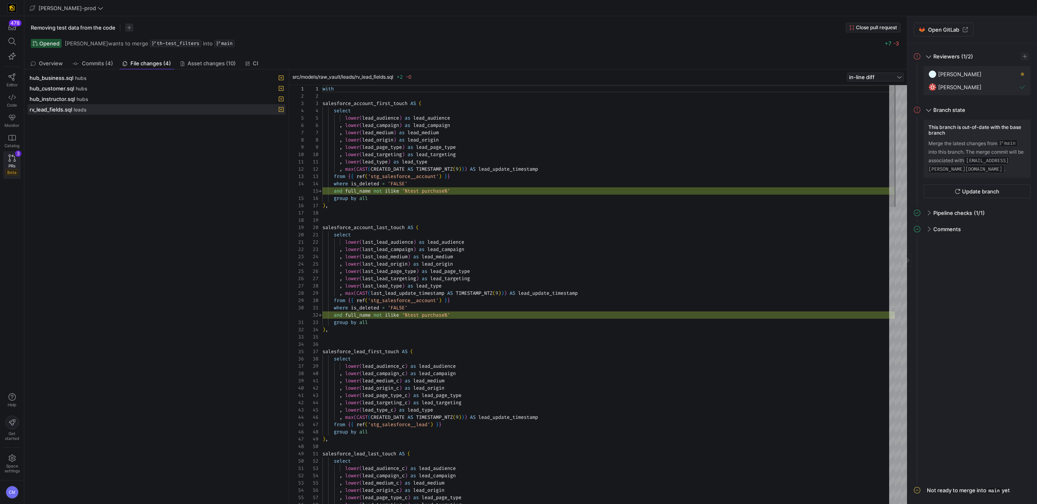
click at [12, 155] on icon at bounding box center [12, 157] width 7 height 7
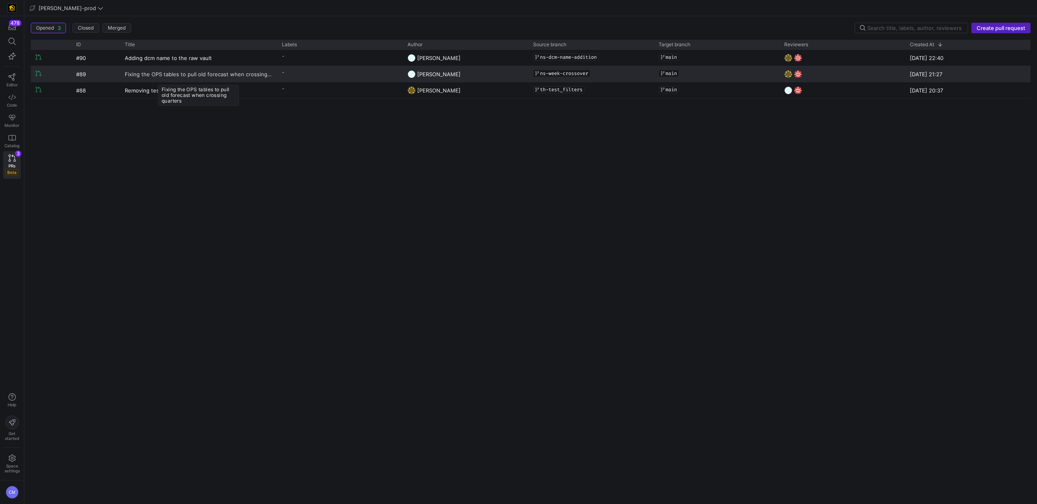
click at [226, 79] on span "Fixing the OPS tables to pull old forecast when crossing quarters" at bounding box center [198, 73] width 147 height 15
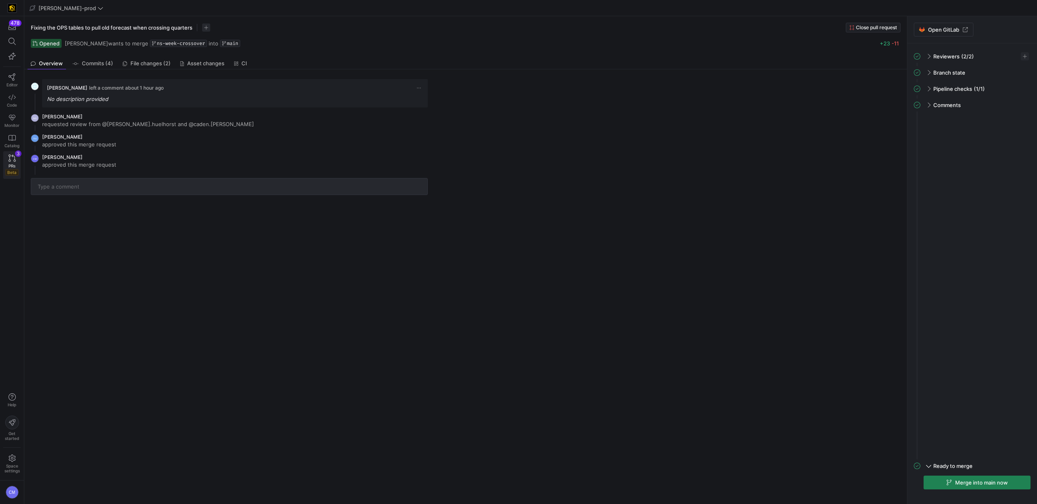
click at [16, 165] on div "PRs Beta" at bounding box center [11, 169] width 13 height 12
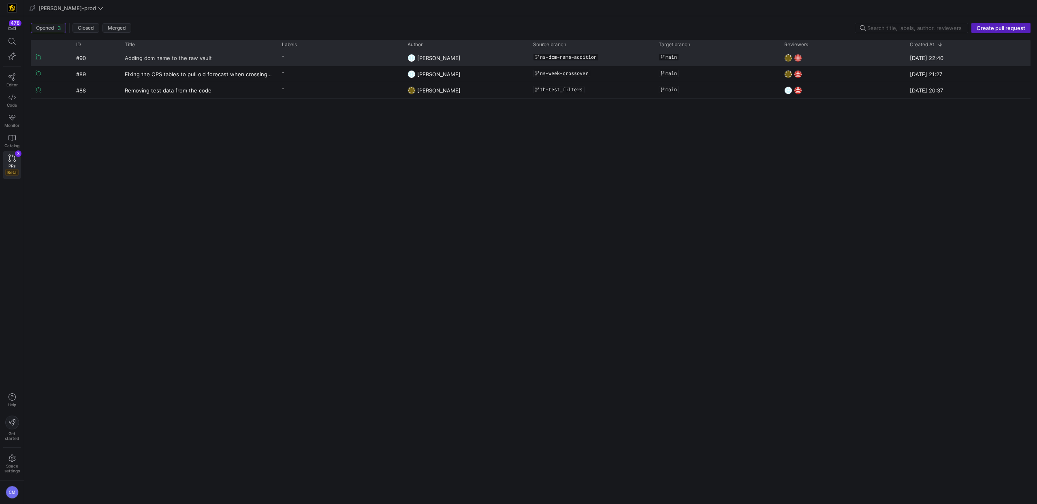
click at [221, 61] on link "Adding dcm name to the raw vault" at bounding box center [198, 57] width 147 height 15
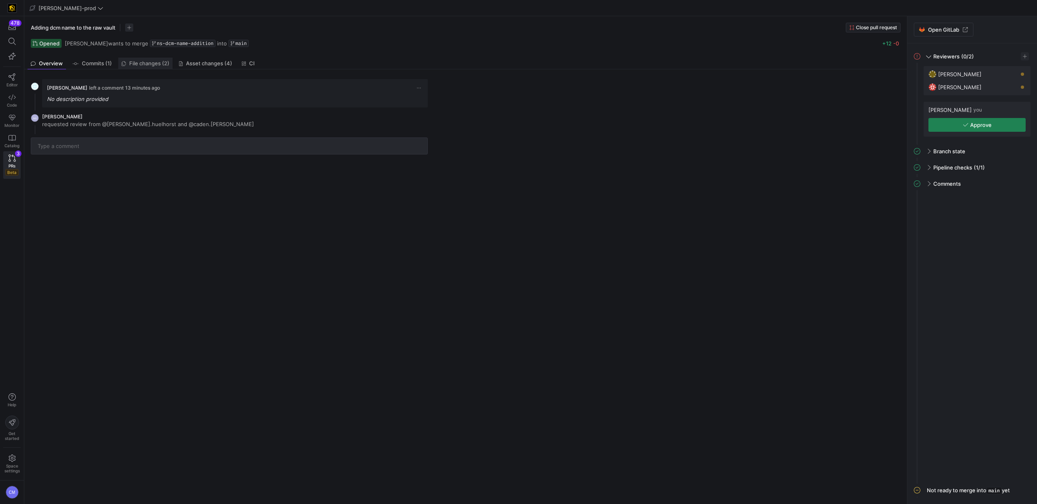
click at [164, 66] on span "File changes (2)" at bounding box center [149, 63] width 40 height 5
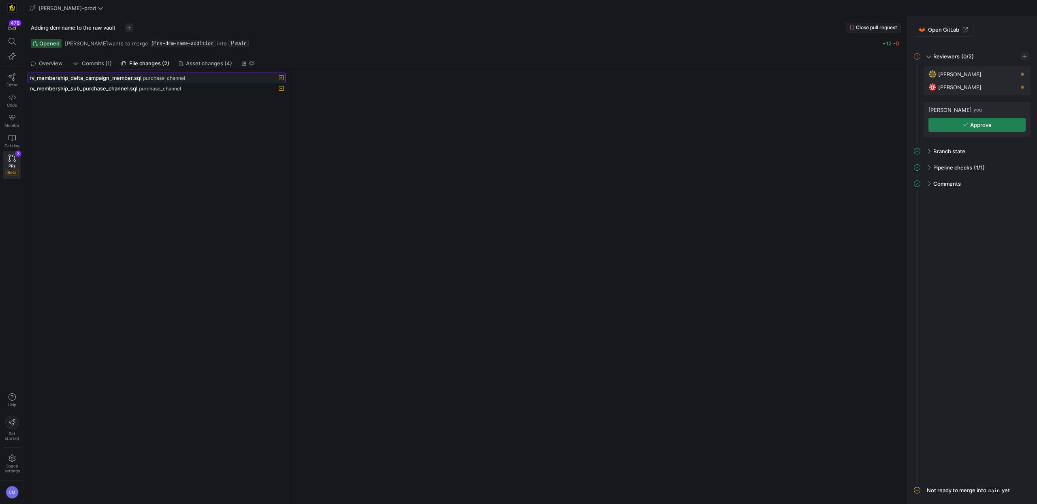
click at [141, 78] on span "rv_membership_delta_campaign_member.sql" at bounding box center [86, 78] width 112 height 6
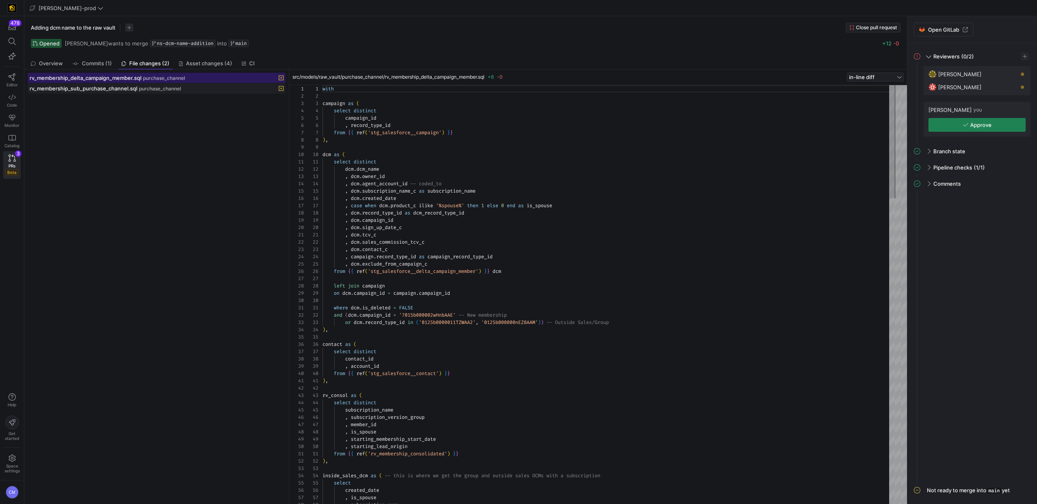
scroll to position [73, 0]
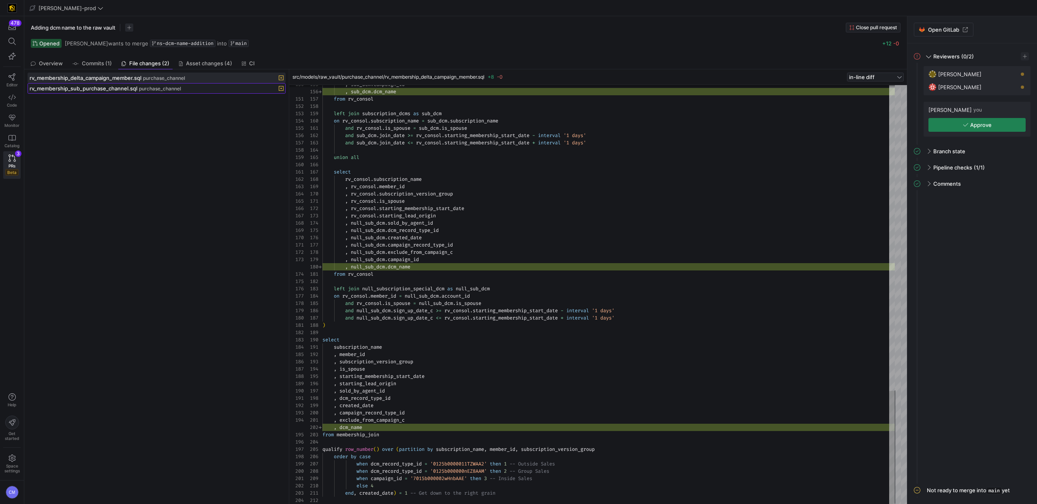
click at [147, 83] on button "rv_membership_sub_purchase_channel.sql purchase_channel" at bounding box center [157, 88] width 258 height 11
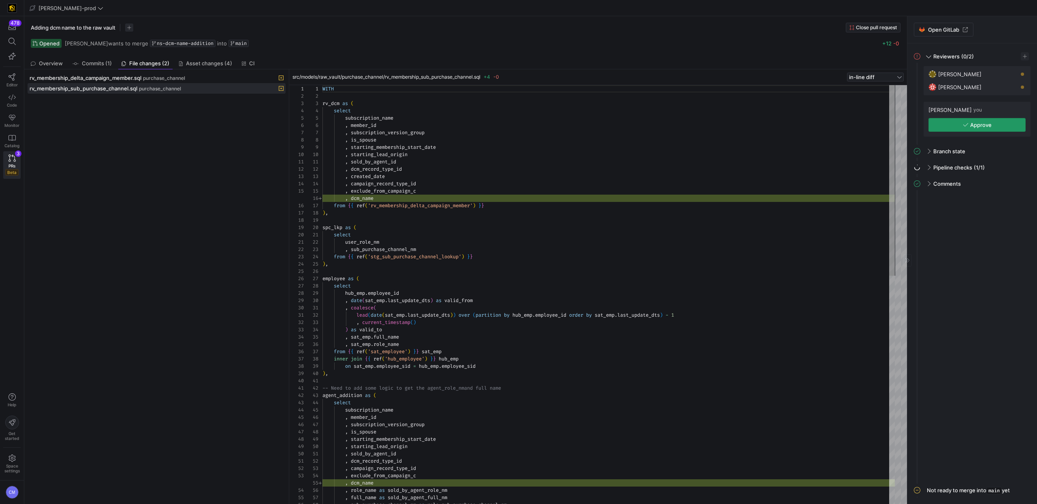
click at [574, 126] on span "Approve" at bounding box center [980, 125] width 21 height 6
click at [13, 79] on icon at bounding box center [12, 76] width 7 height 7
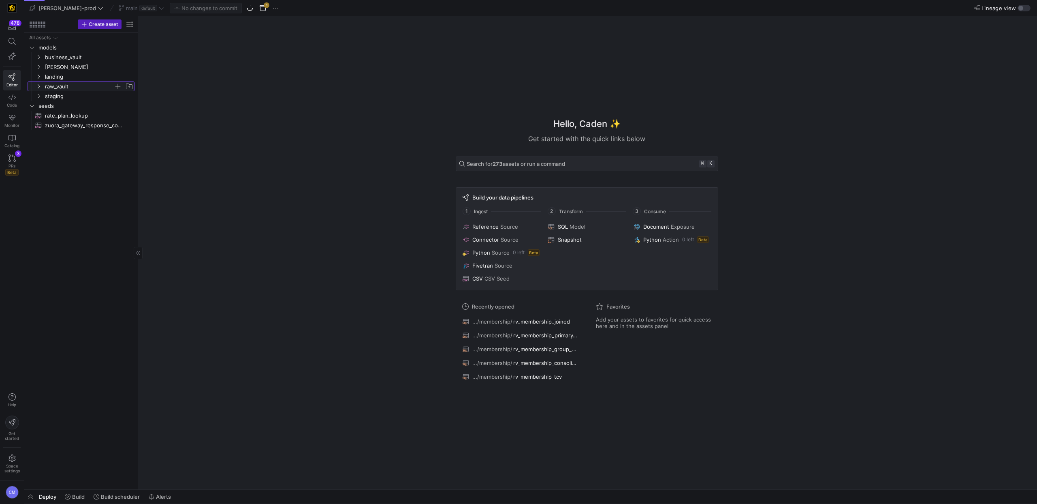
click at [64, 87] on span "raw_vault" at bounding box center [79, 86] width 69 height 9
click at [81, 96] on span "agent" at bounding box center [82, 96] width 62 height 9
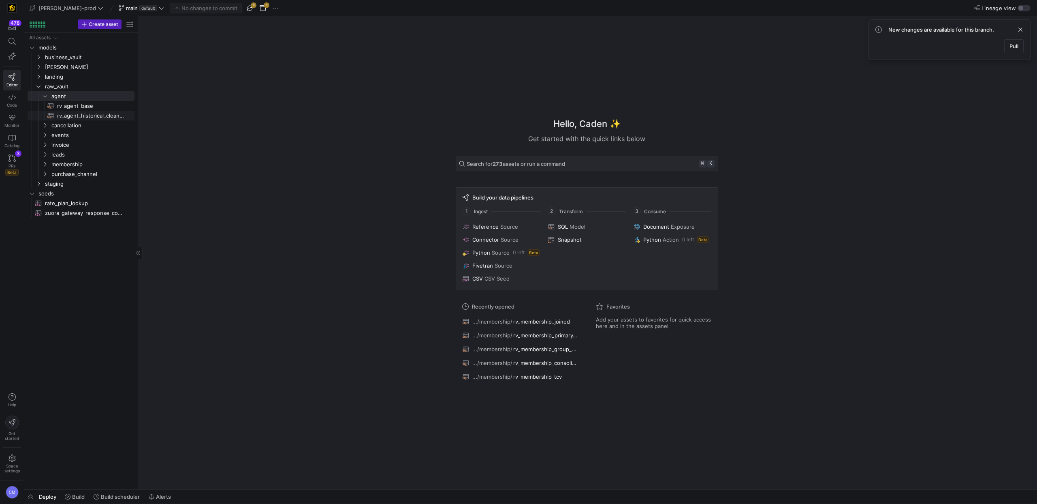
click at [86, 116] on span "rv_agent_historical_cleaned​​​​​​​​​​" at bounding box center [91, 115] width 68 height 9
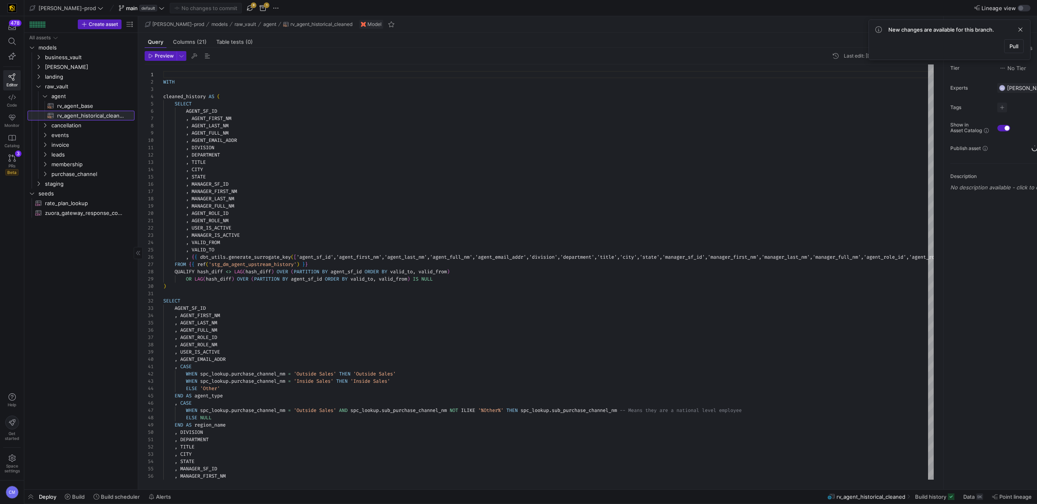
scroll to position [73, 0]
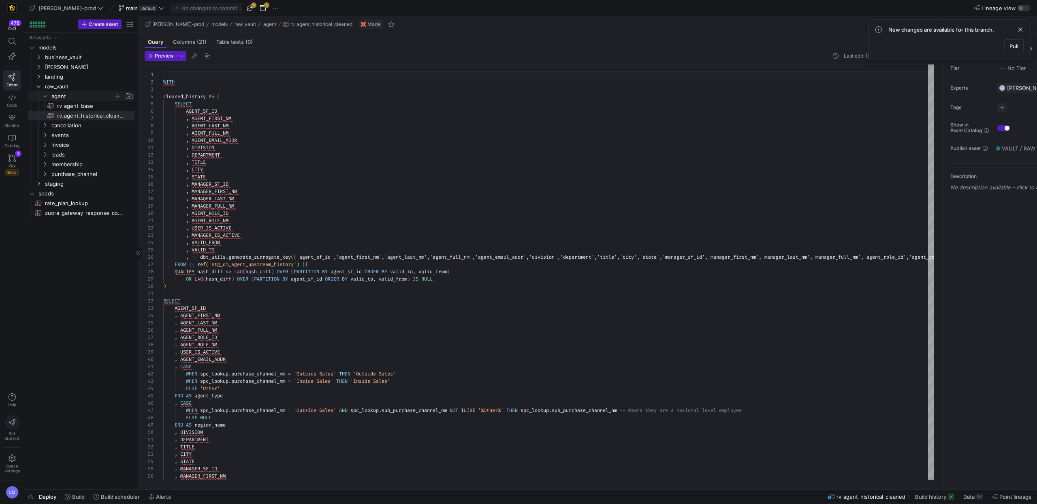
click at [81, 96] on span "agent" at bounding box center [82, 96] width 62 height 9
click at [85, 142] on span "membership" at bounding box center [82, 144] width 62 height 9
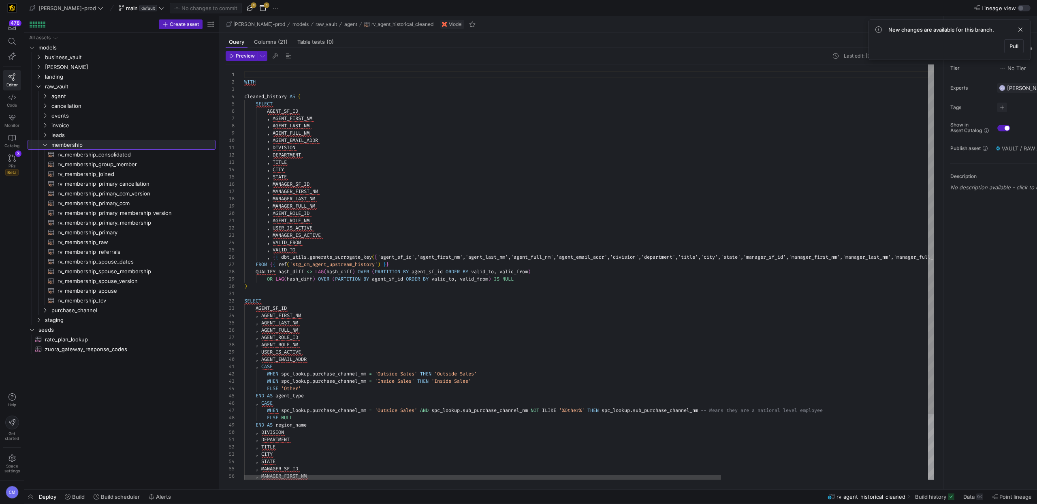
drag, startPoint x: 138, startPoint y: 201, endPoint x: 267, endPoint y: 194, distance: 129.5
click at [267, 194] on as-split "Create asset Drag here to set row groups Drag here to set column labels Group 1…" at bounding box center [530, 252] width 1013 height 473
click at [85, 312] on span "purchase_channel" at bounding box center [122, 310] width 143 height 9
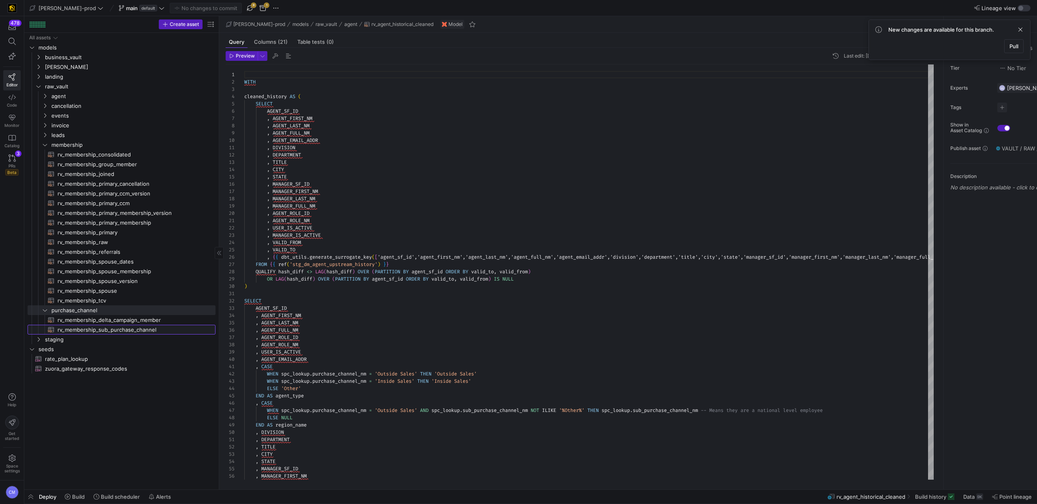
click at [170, 326] on span "rv_membership_sub_purchase_channel​​​​​​​​​​" at bounding box center [132, 329] width 149 height 9
type textarea "WITH rv_dcm as ( select subscription_name , member_id , subscription_version_gr…"
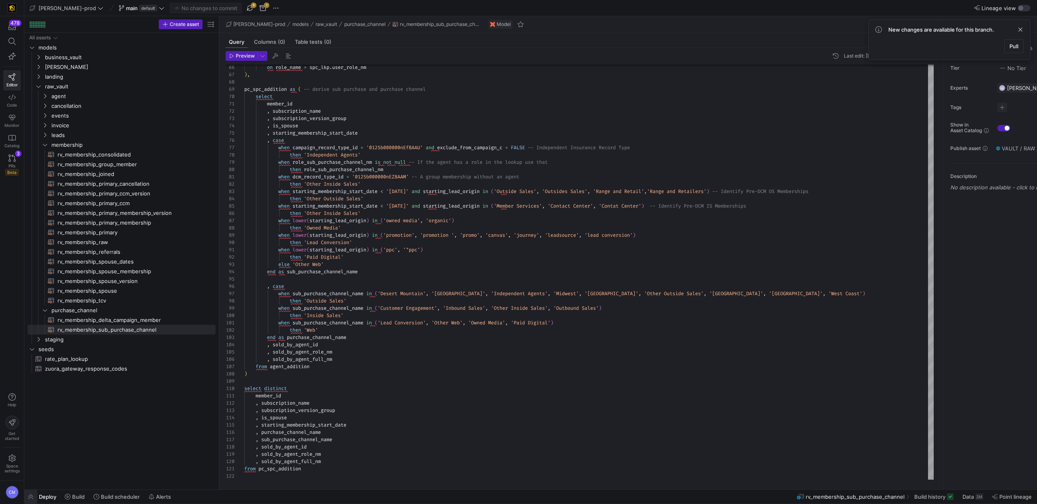
drag, startPoint x: 27, startPoint y: 498, endPoint x: 44, endPoint y: 489, distance: 18.7
click at [27, 497] on span "button" at bounding box center [30, 496] width 13 height 14
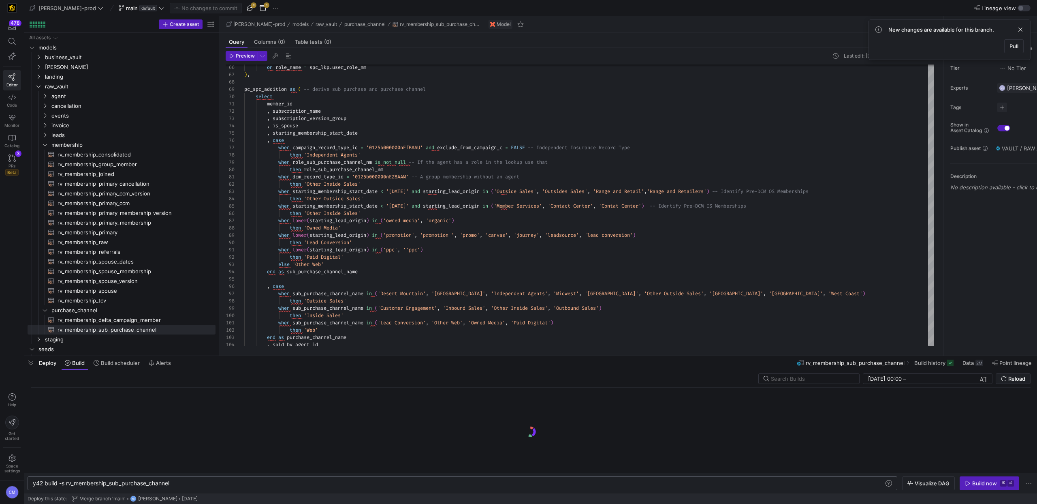
click at [194, 482] on div "y42 build -s rv_membership_sub_purchase_channel" at bounding box center [458, 483] width 851 height 6
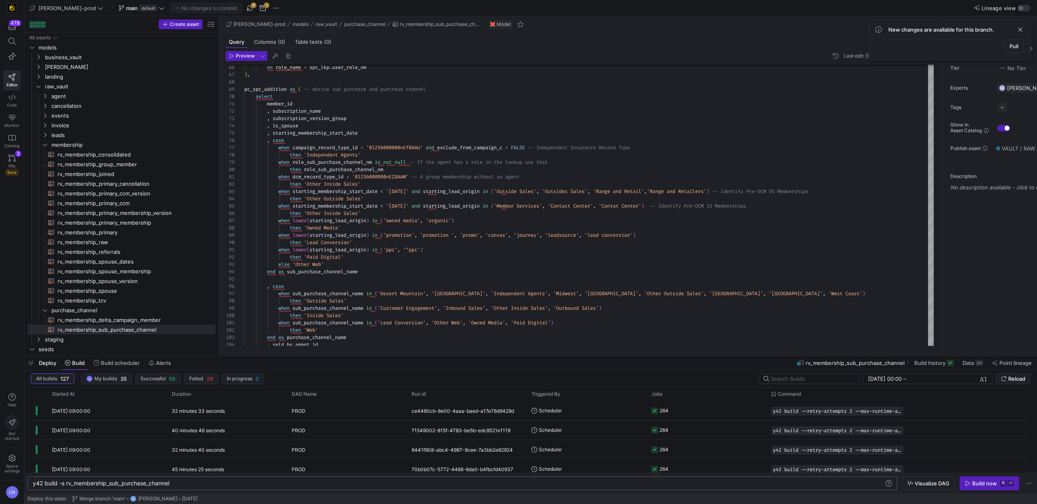
scroll to position [0, 141]
type textarea "y42 build -s rv_membership_sub_purchase_channel+"
click at [574, 482] on span "Visualize DAG" at bounding box center [932, 483] width 35 height 6
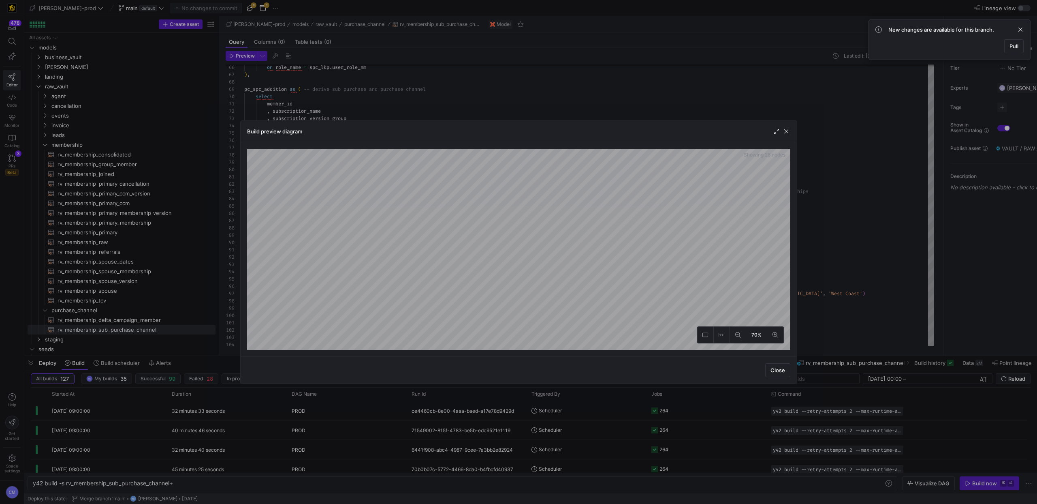
click at [496, 135] on div "Build preview diagram Showing 28 nodes 70% Close" at bounding box center [518, 251] width 557 height 263
click at [475, 366] on div "Build preview diagram Showing 28 nodes 70% Close" at bounding box center [518, 251] width 557 height 263
click at [574, 373] on div "Build preview diagram Showing 28 nodes 70% Close" at bounding box center [518, 251] width 557 height 263
click at [574, 130] on span "button" at bounding box center [786, 131] width 8 height 8
